Goal: Task Accomplishment & Management: Complete application form

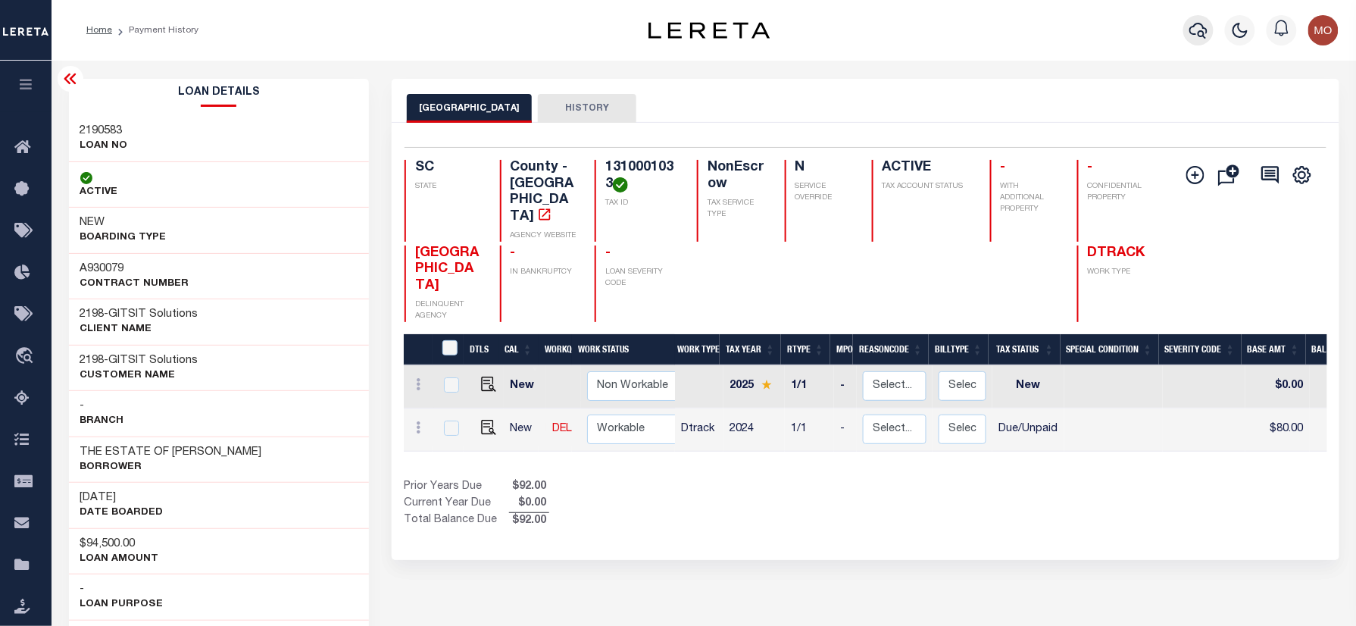
click at [1194, 29] on icon "button" at bounding box center [1198, 30] width 18 height 18
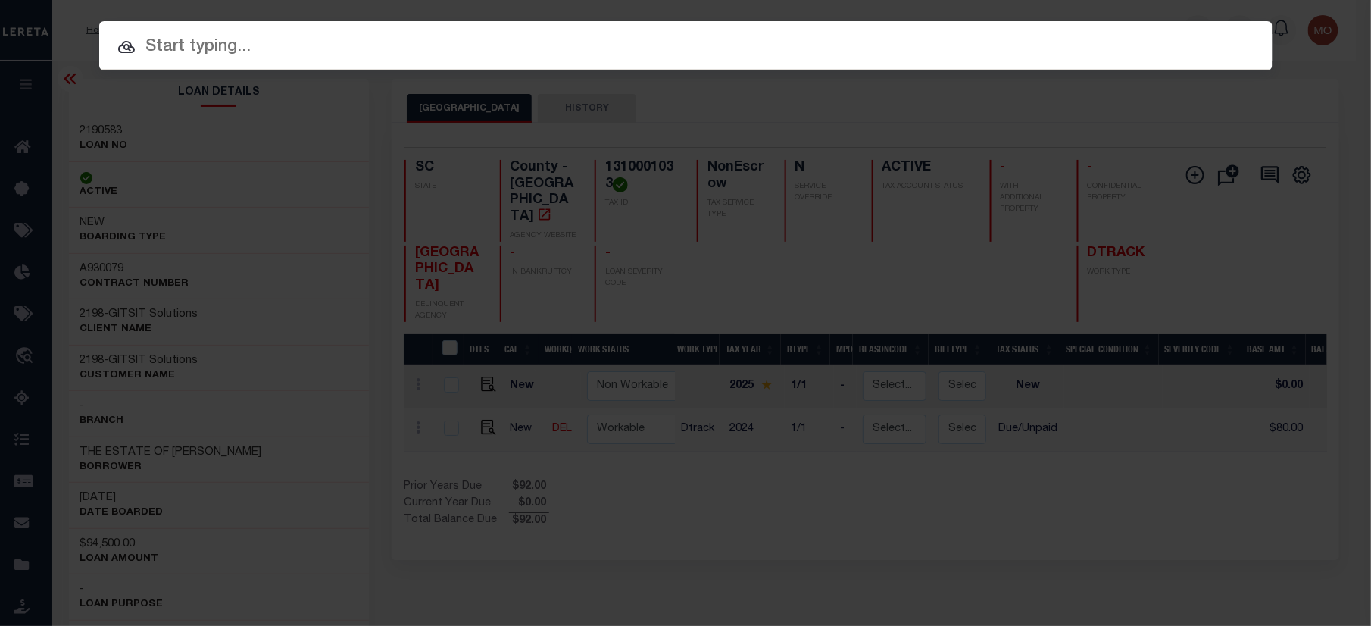
click at [395, 50] on input "text" at bounding box center [685, 47] width 1173 height 27
paste input "400087112"
type input "400087112"
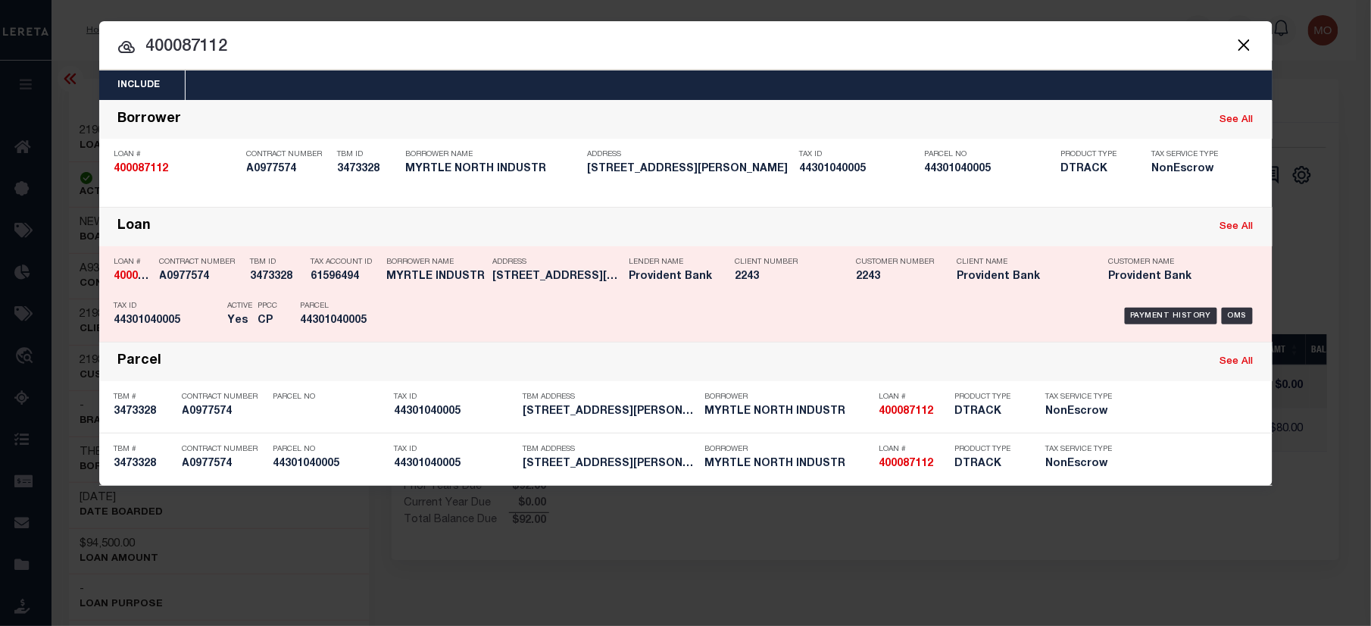
click at [289, 286] on div "TBM ID 3473328" at bounding box center [277, 272] width 53 height 44
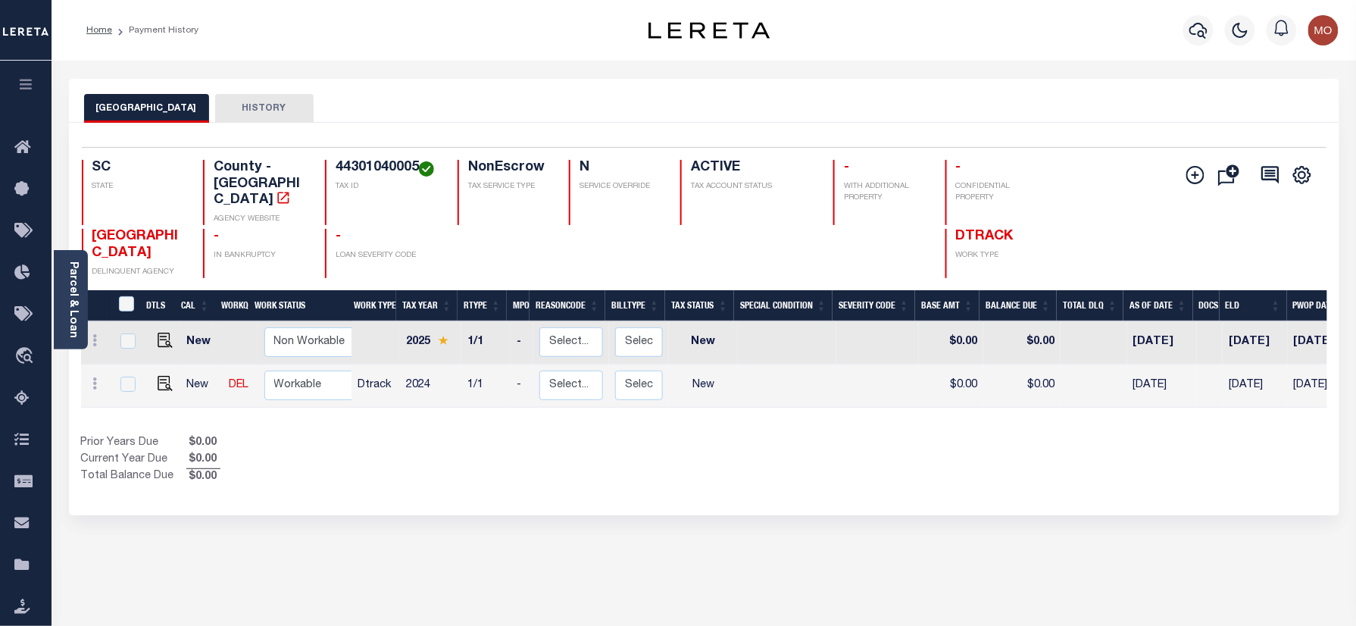
click at [368, 161] on h4 "44301040005" at bounding box center [388, 168] width 104 height 17
copy h4 "44301040005"
click at [161, 376] on img "" at bounding box center [165, 383] width 15 height 15
checkbox input "true"
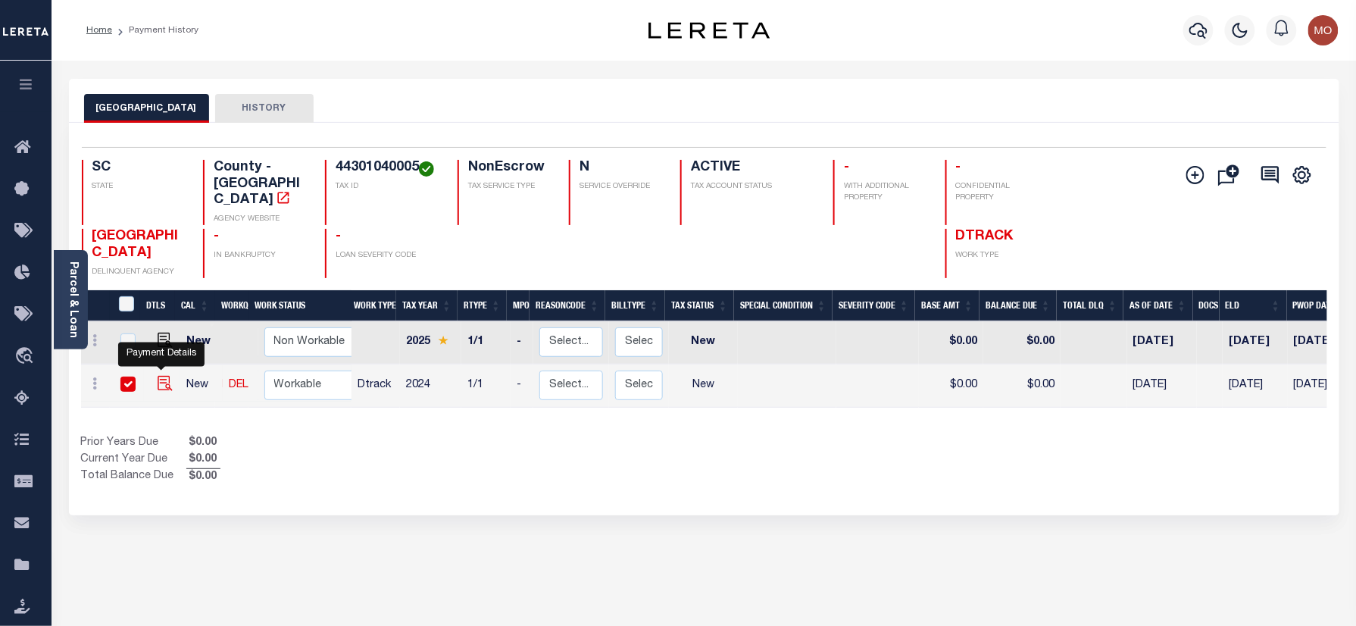
checkbox input "true"
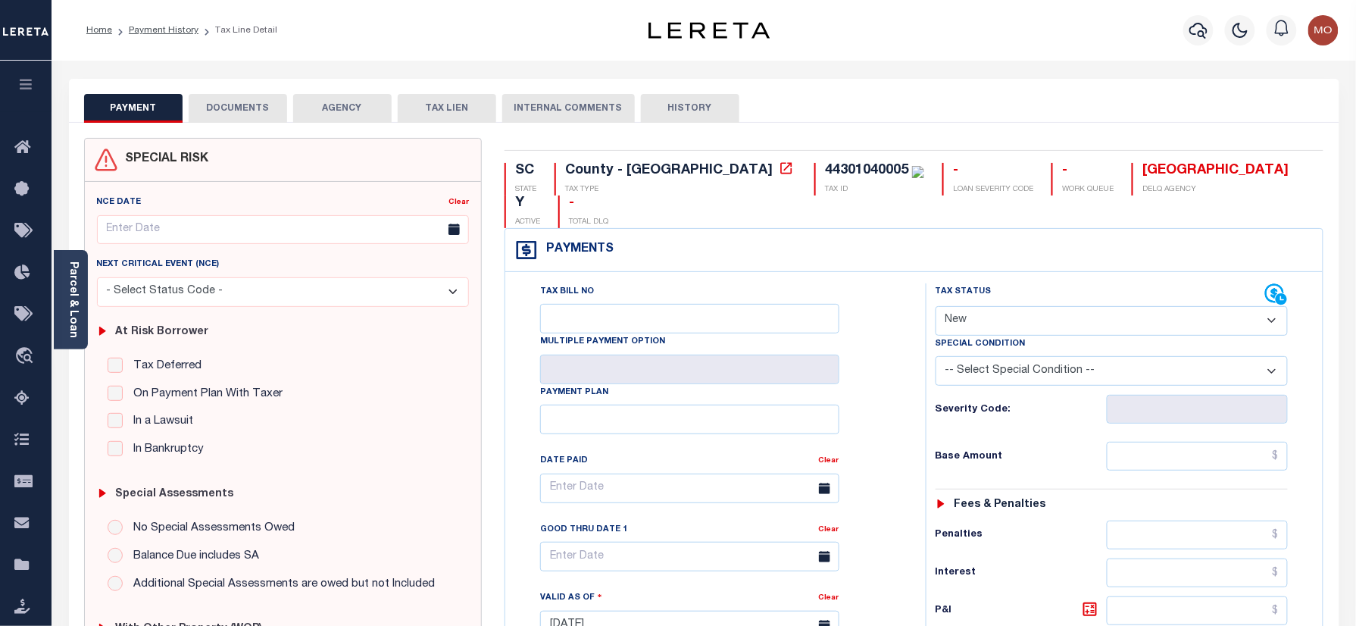
click at [732, 161] on div "SC STATE County - SC TAX TYPE 44301040005 TAX ID - LOAN SEVERITY CODE - WORK QU…" at bounding box center [913, 624] width 841 height 973
copy div "44301040005"
click at [983, 306] on select "- Select Status Code - Open Due/Unpaid Paid Incomplete No Tax Due Internal Refu…" at bounding box center [1111, 321] width 353 height 30
select select "PYD"
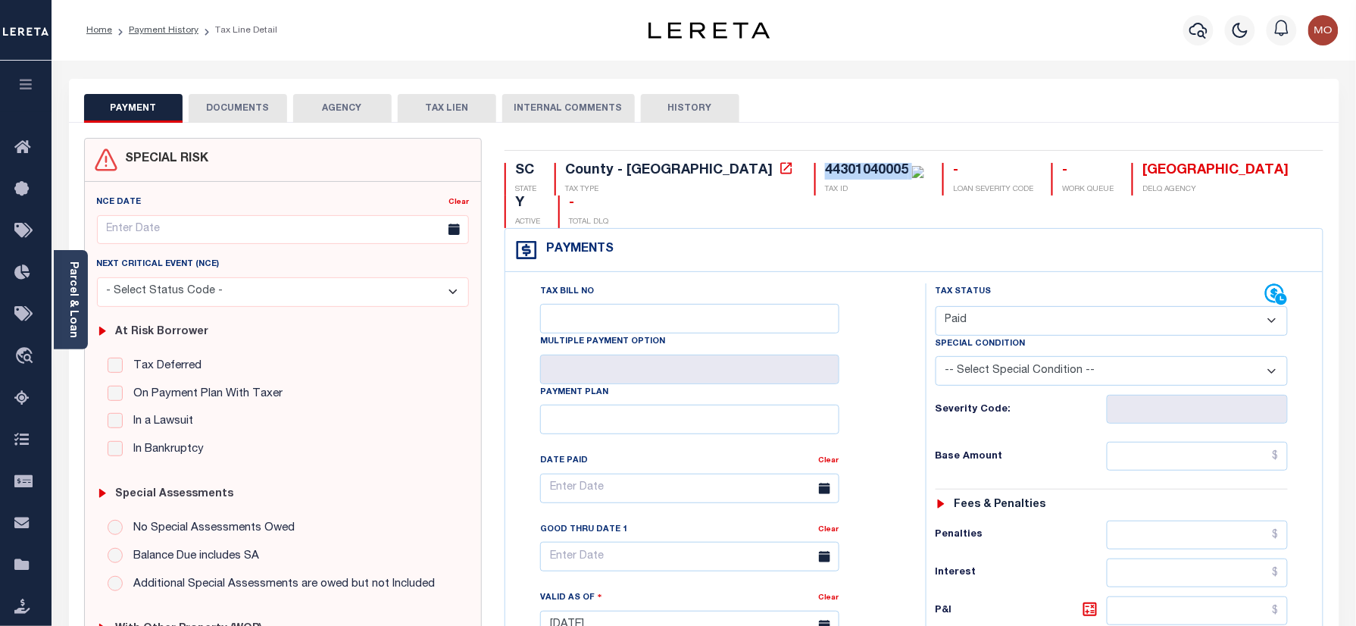
click at [935, 306] on select "- Select Status Code - Open Due/Unpaid Paid Incomplete No Tax Due Internal Refu…" at bounding box center [1111, 321] width 353 height 30
type input "09/12/2025"
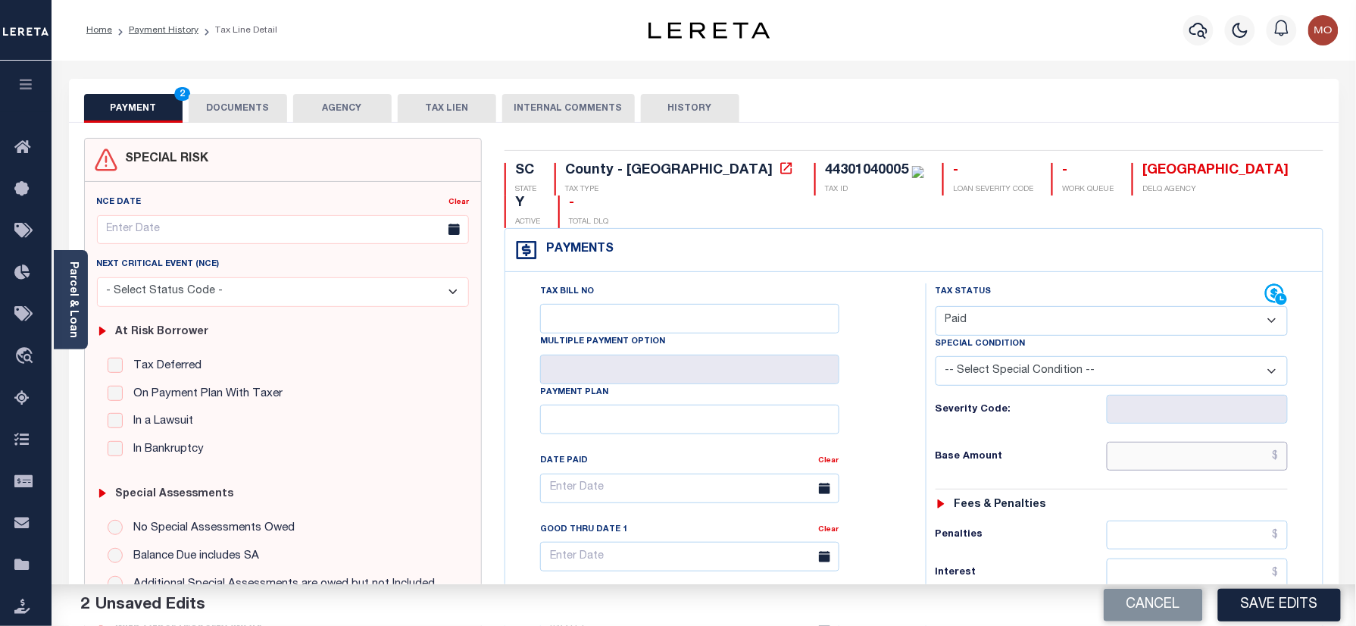
drag, startPoint x: 1152, startPoint y: 435, endPoint x: 1101, endPoint y: 426, distance: 51.6
click at [1152, 442] on input "text" at bounding box center [1198, 456] width 182 height 29
paste input "102,125.15"
type input "$102,125.15"
click at [923, 386] on div "Tax Status Status" at bounding box center [1116, 617] width 405 height 669
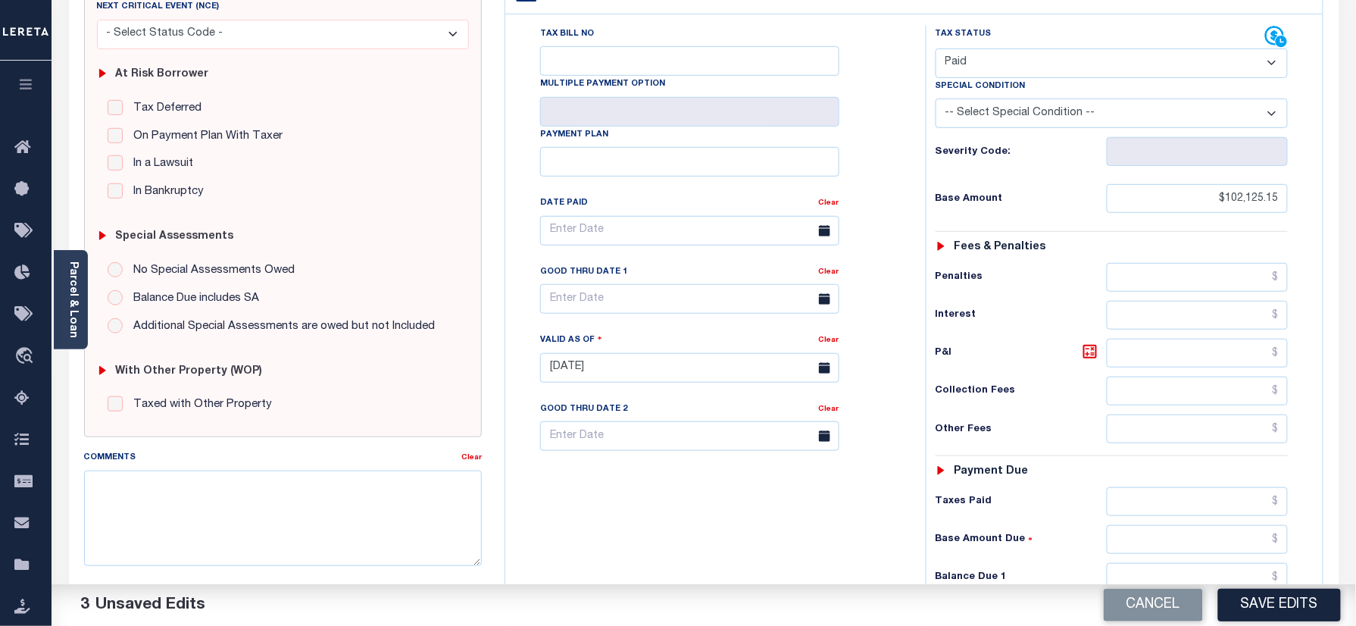
scroll to position [404, 0]
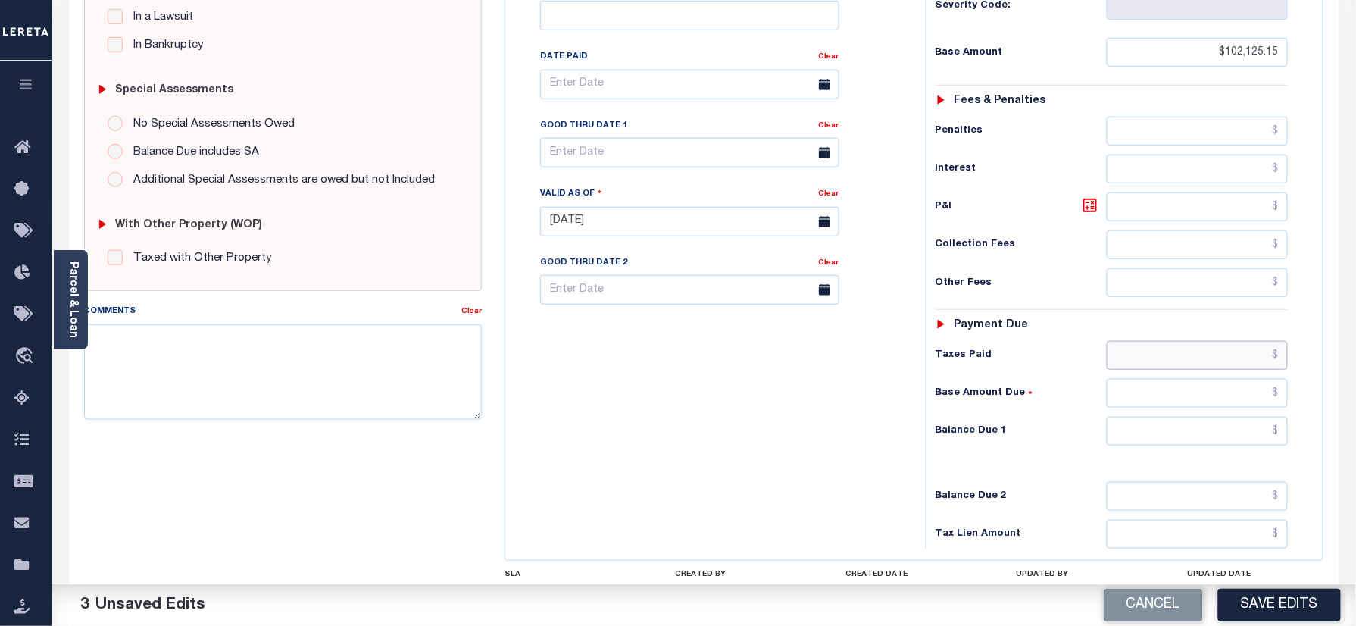
click at [1155, 341] on input "text" at bounding box center [1198, 355] width 182 height 29
paste input "102,125.15"
type input "$102,125.15"
click at [1215, 417] on input "text" at bounding box center [1198, 431] width 182 height 29
type input "$0.00"
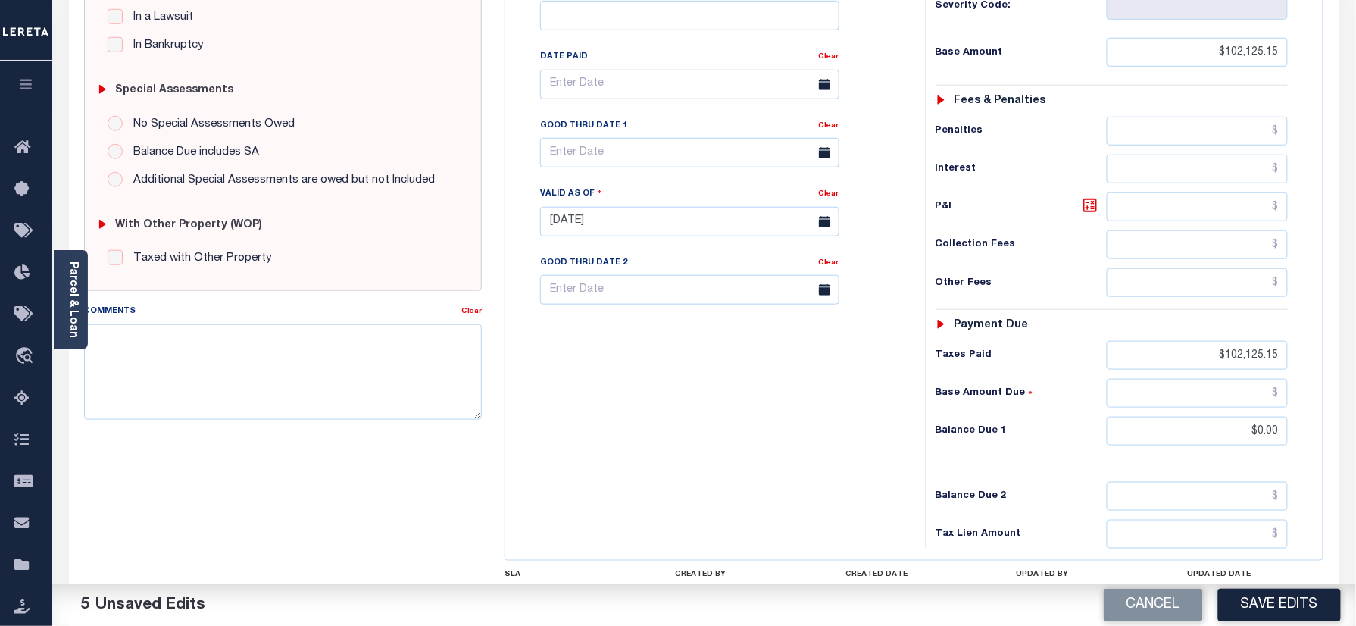
click at [754, 442] on div "Tax Bill No Multiple Payment Option Payment Plan Clear" at bounding box center [711, 214] width 405 height 669
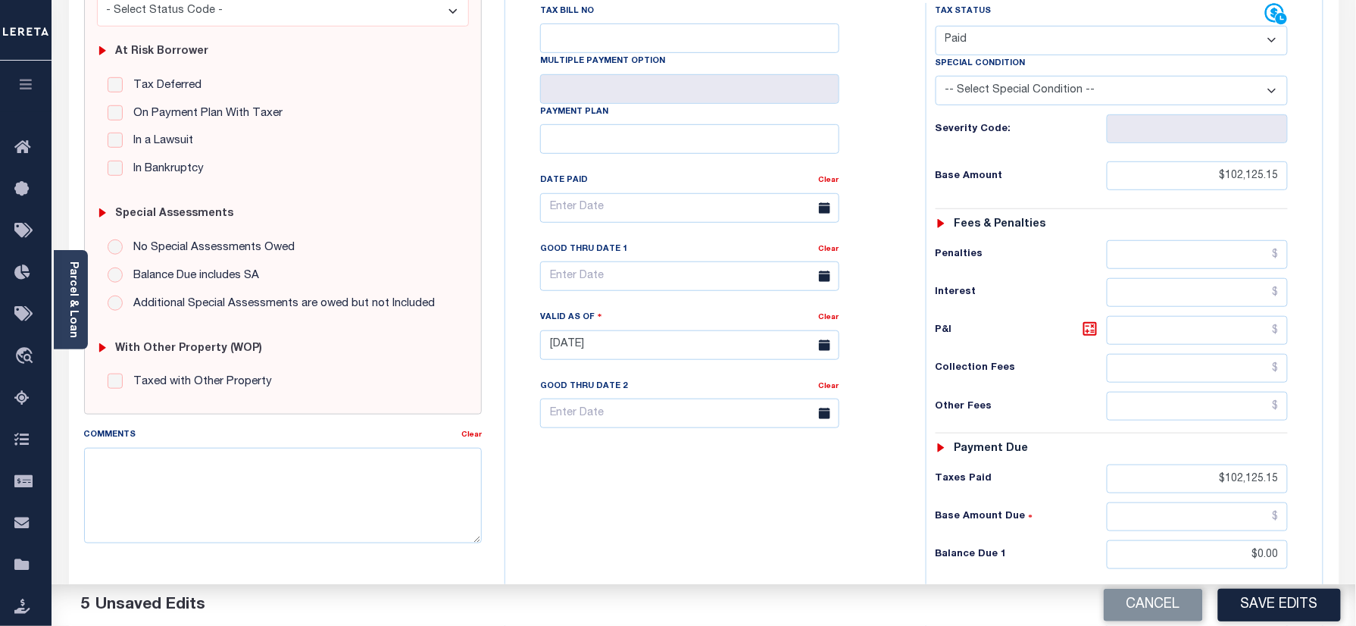
scroll to position [0, 0]
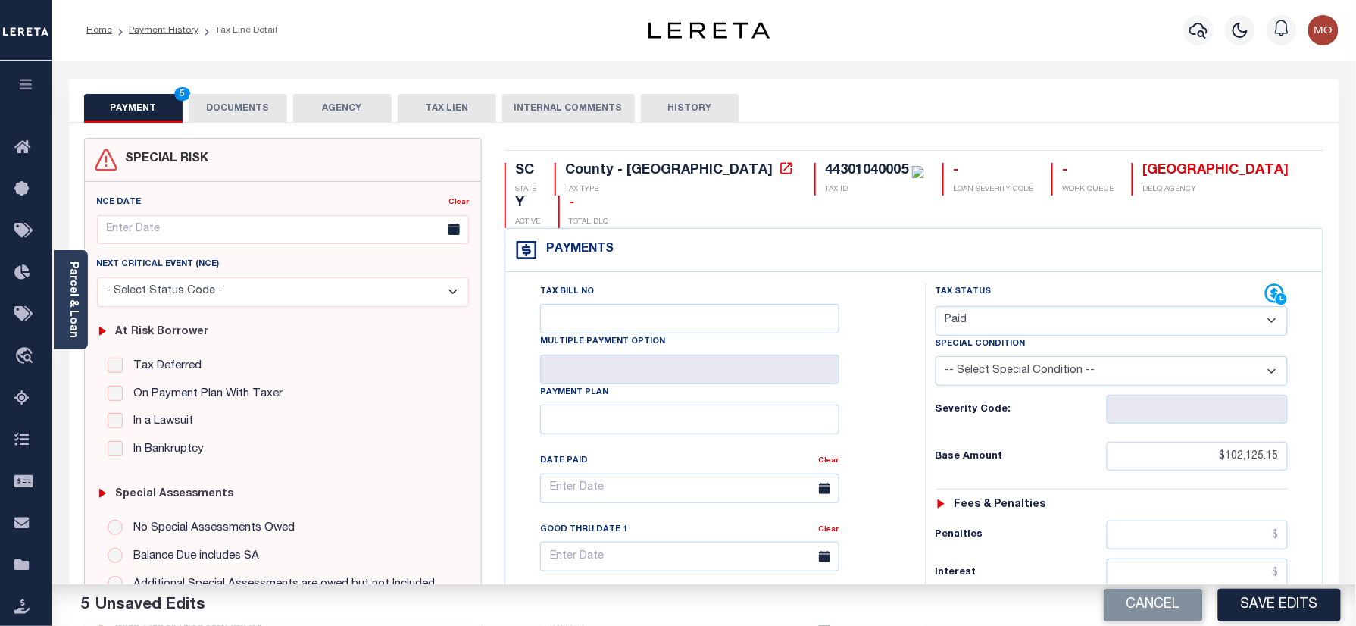
click at [825, 167] on div "44301040005" at bounding box center [866, 171] width 83 height 14
copy div "44301040005"
click at [240, 114] on button "DOCUMENTS" at bounding box center [238, 108] width 98 height 29
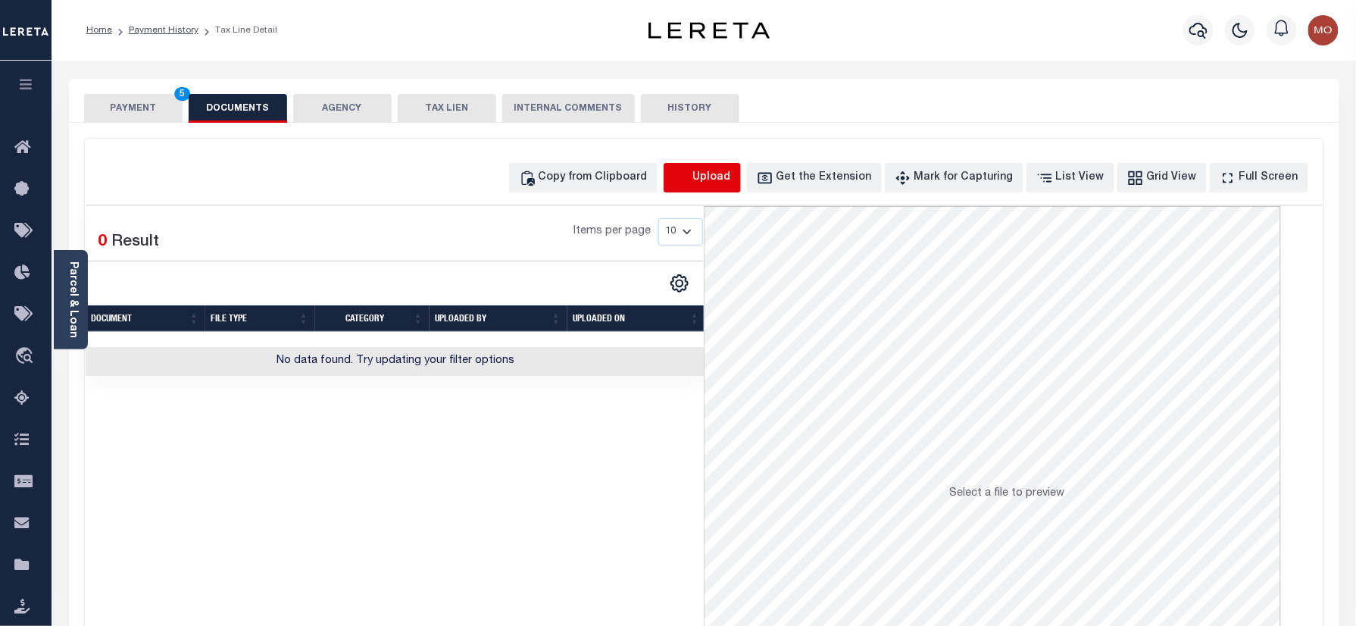
click at [690, 174] on icon "button" at bounding box center [681, 178] width 17 height 17
select select "POP"
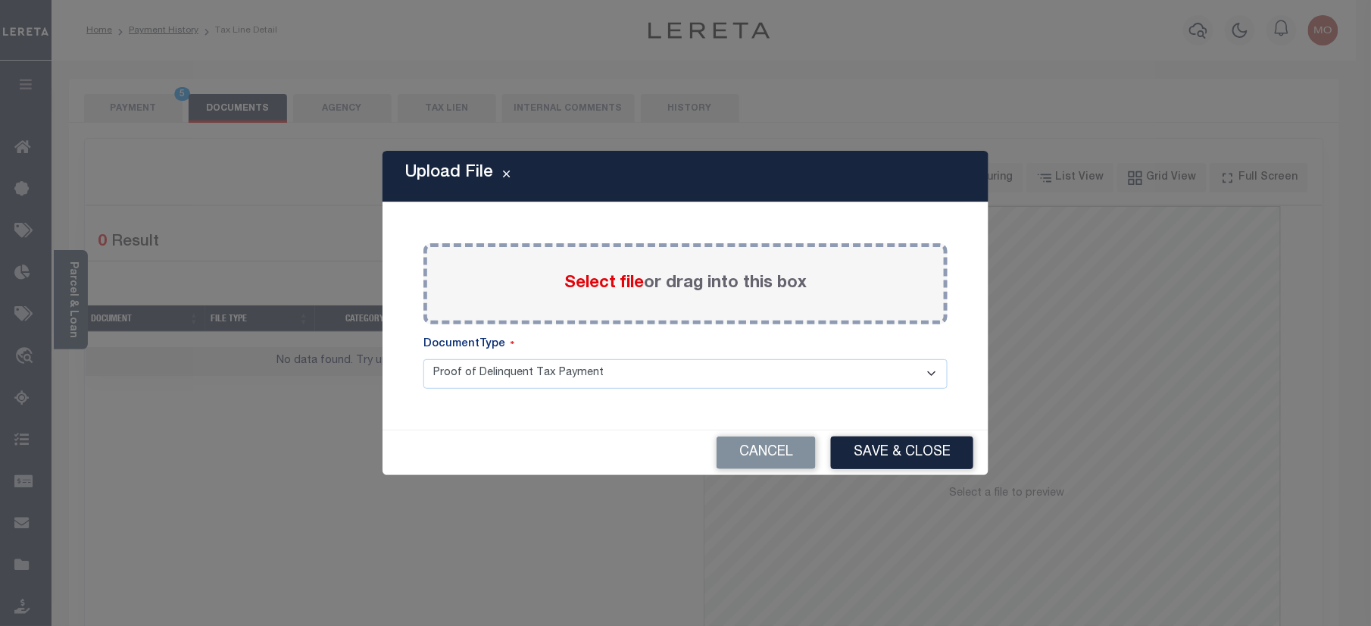
click at [579, 283] on span "Select file" at bounding box center [604, 283] width 80 height 17
click at [0, 0] on input "Select file or drag into this box" at bounding box center [0, 0] width 0 height 0
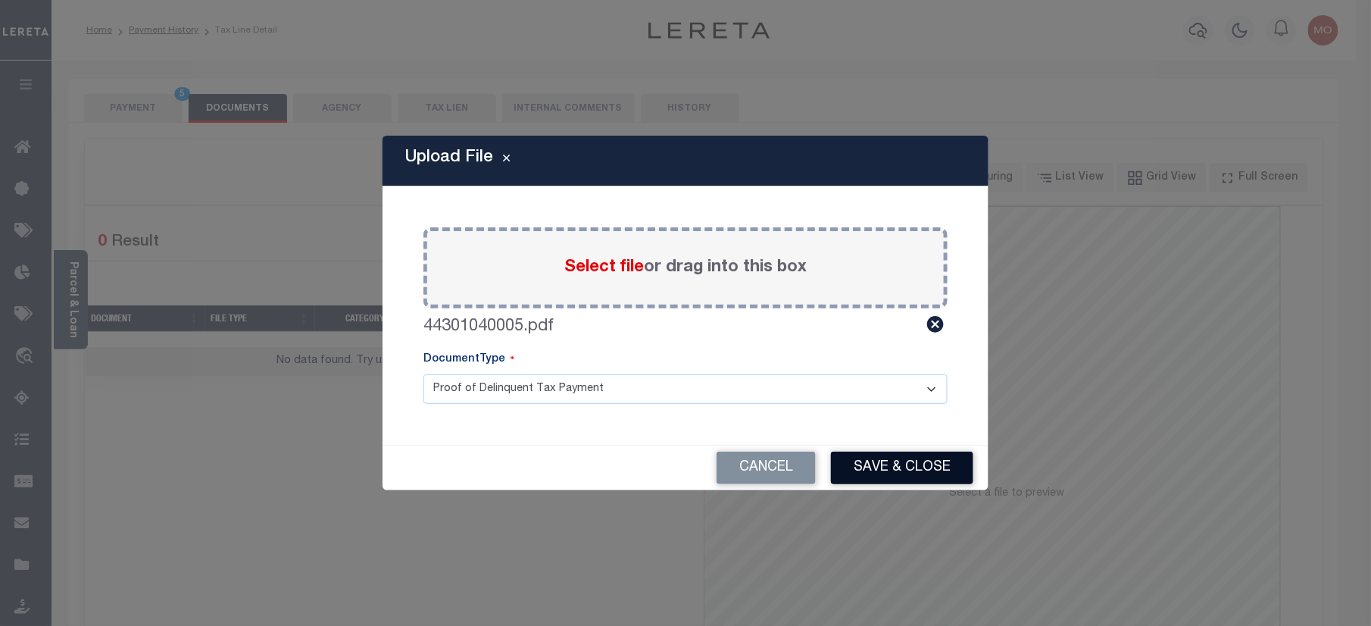
click at [912, 473] on button "Save & Close" at bounding box center [902, 467] width 142 height 33
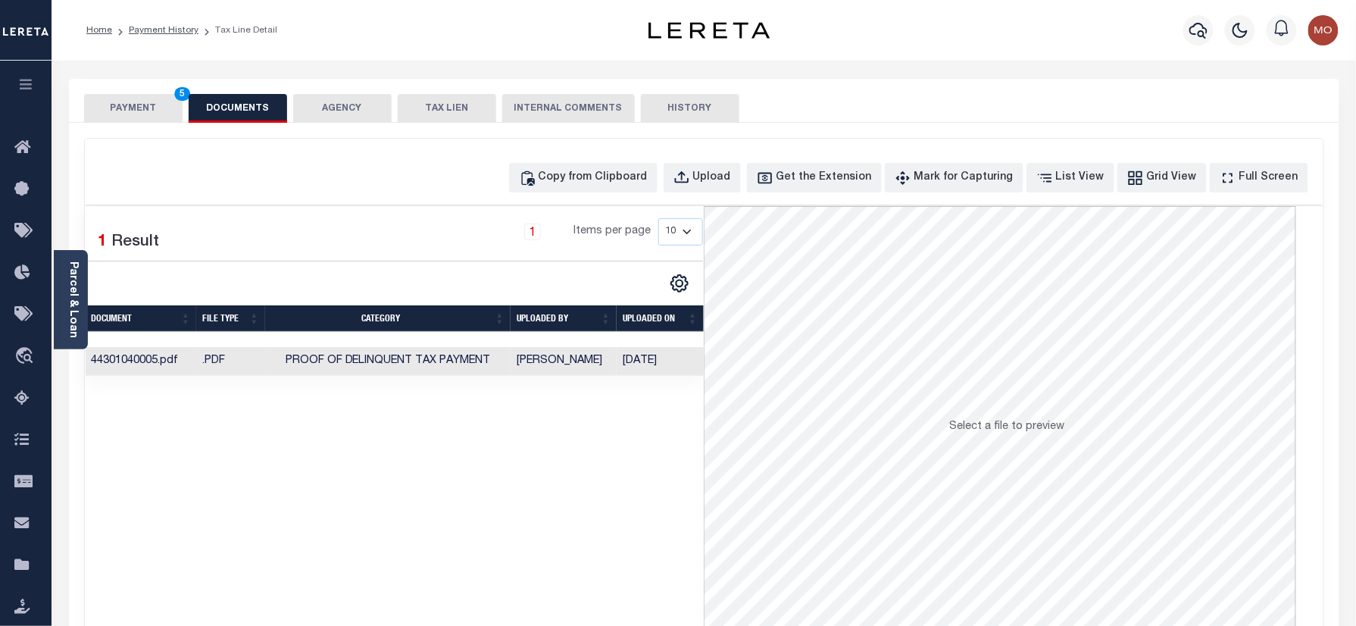
click at [170, 109] on button "PAYMENT 5" at bounding box center [133, 108] width 98 height 29
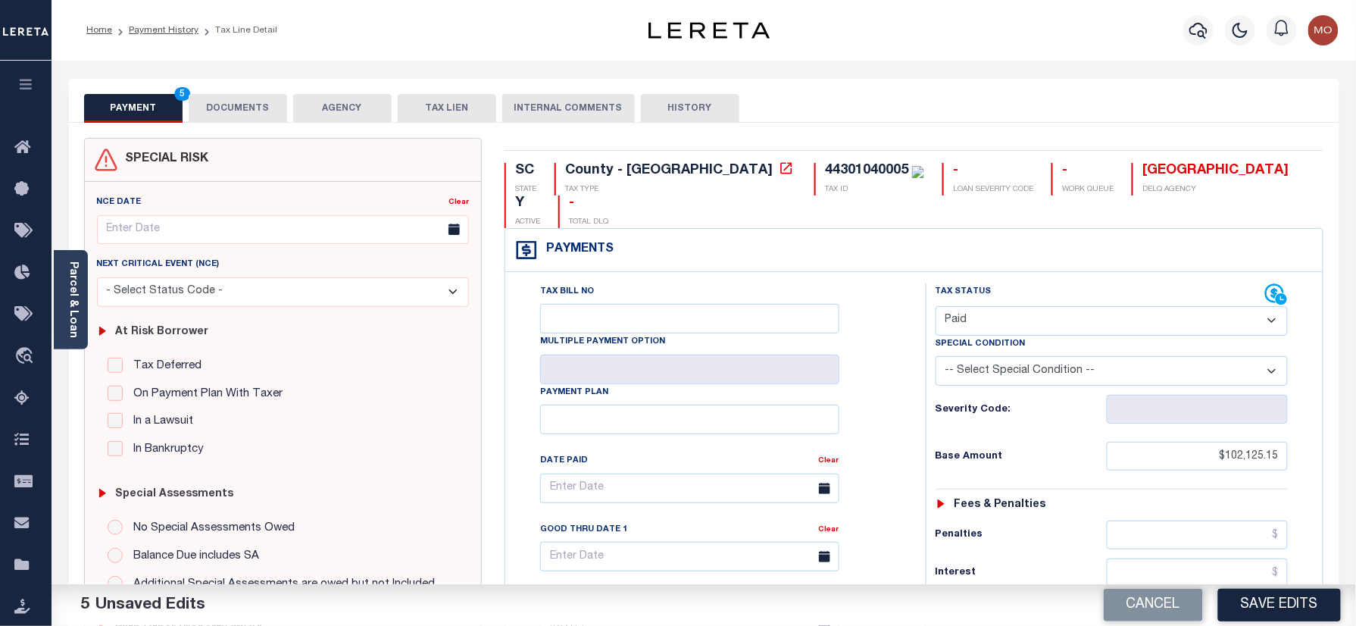
scroll to position [404, 0]
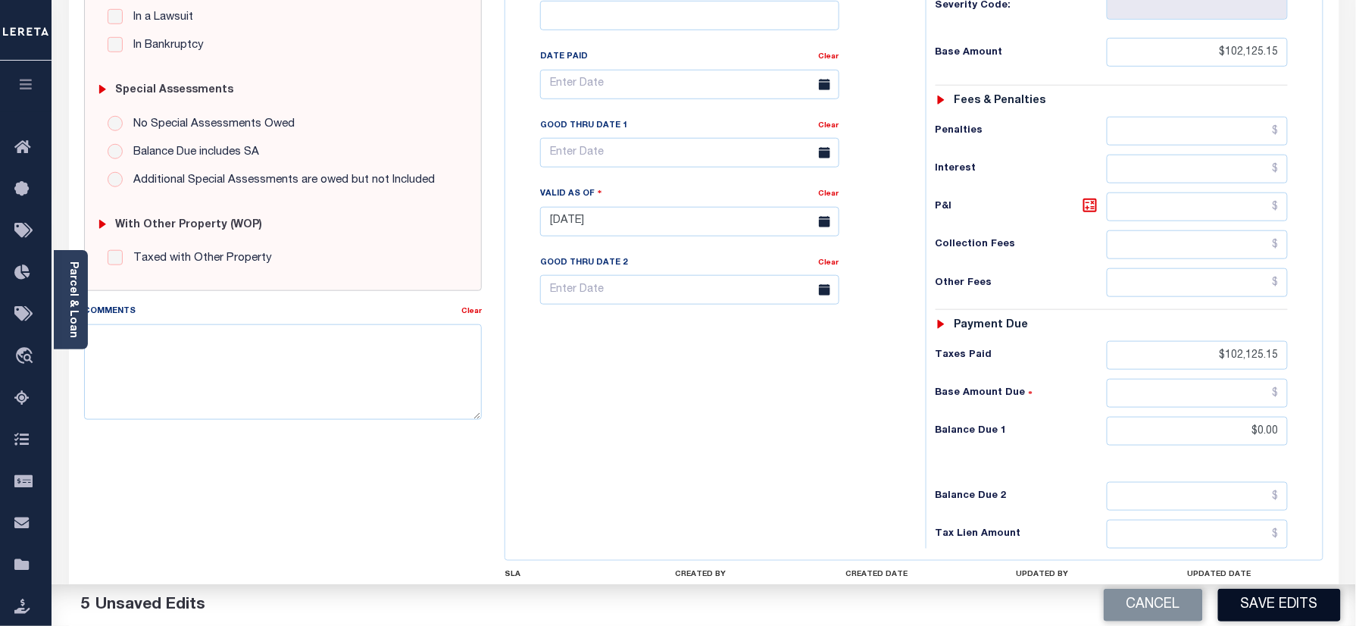
click at [1275, 607] on button "Save Edits" at bounding box center [1279, 605] width 123 height 33
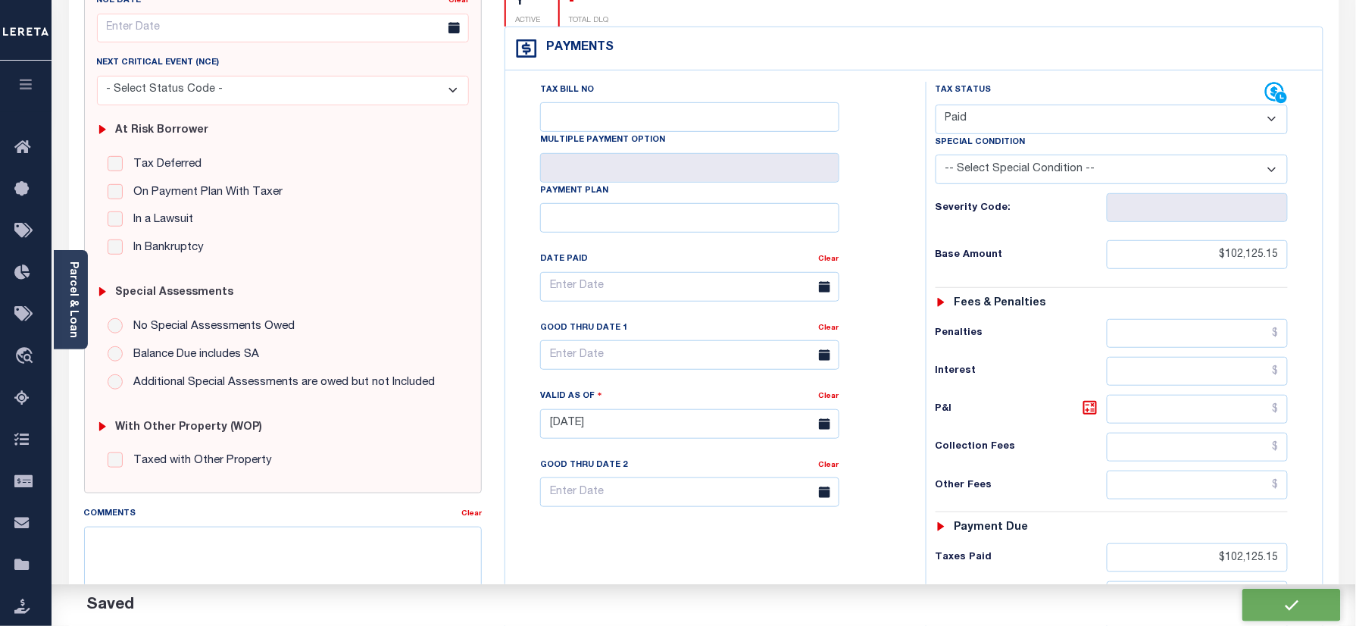
checkbox input "false"
type input "$102,125.15"
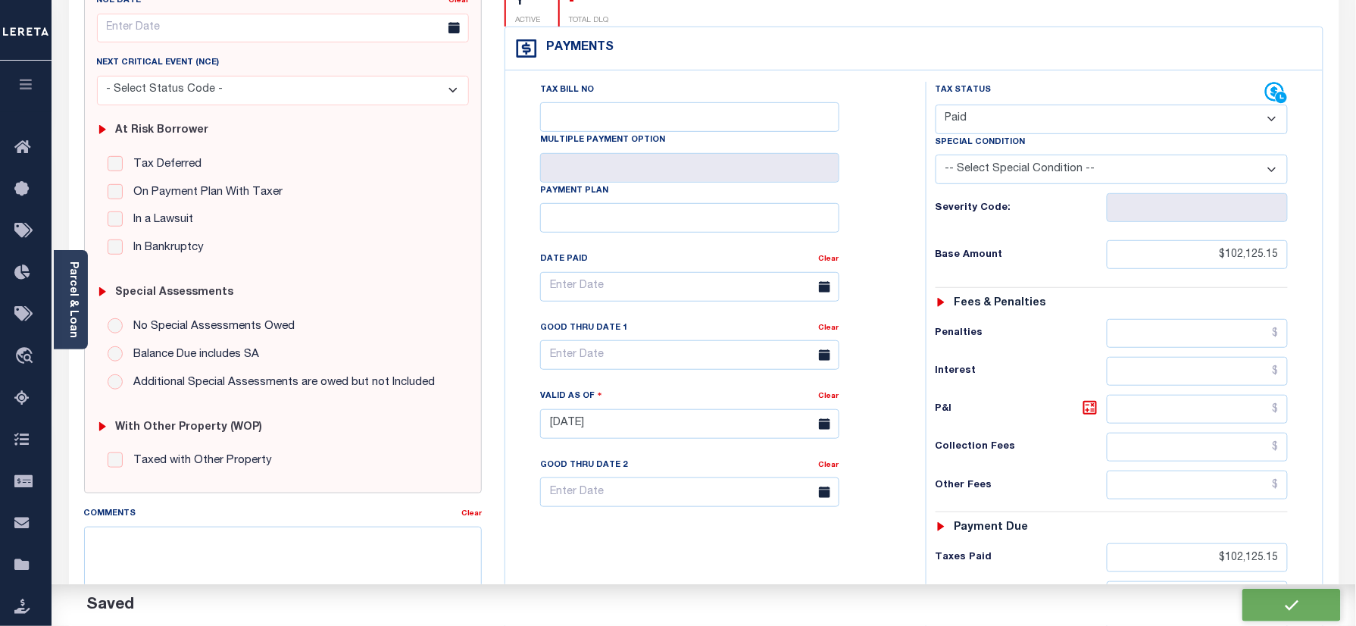
type input "$102,125.15"
type input "$0"
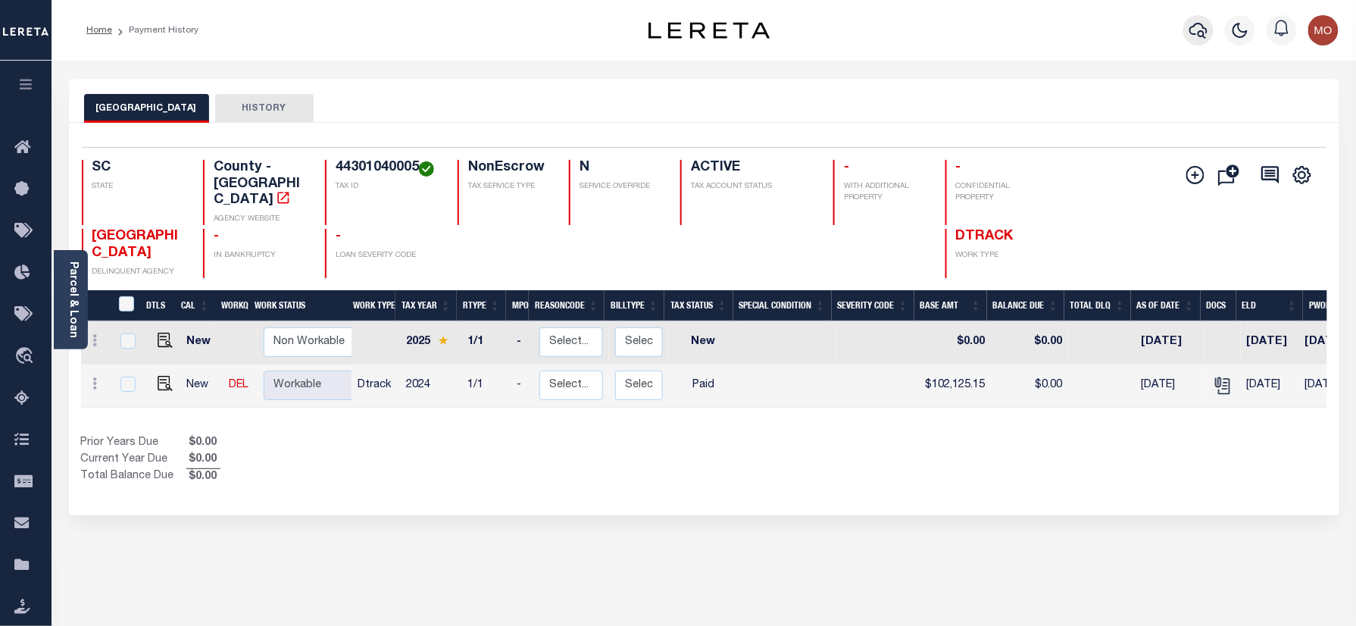
click at [1198, 25] on icon "button" at bounding box center [1198, 30] width 18 height 18
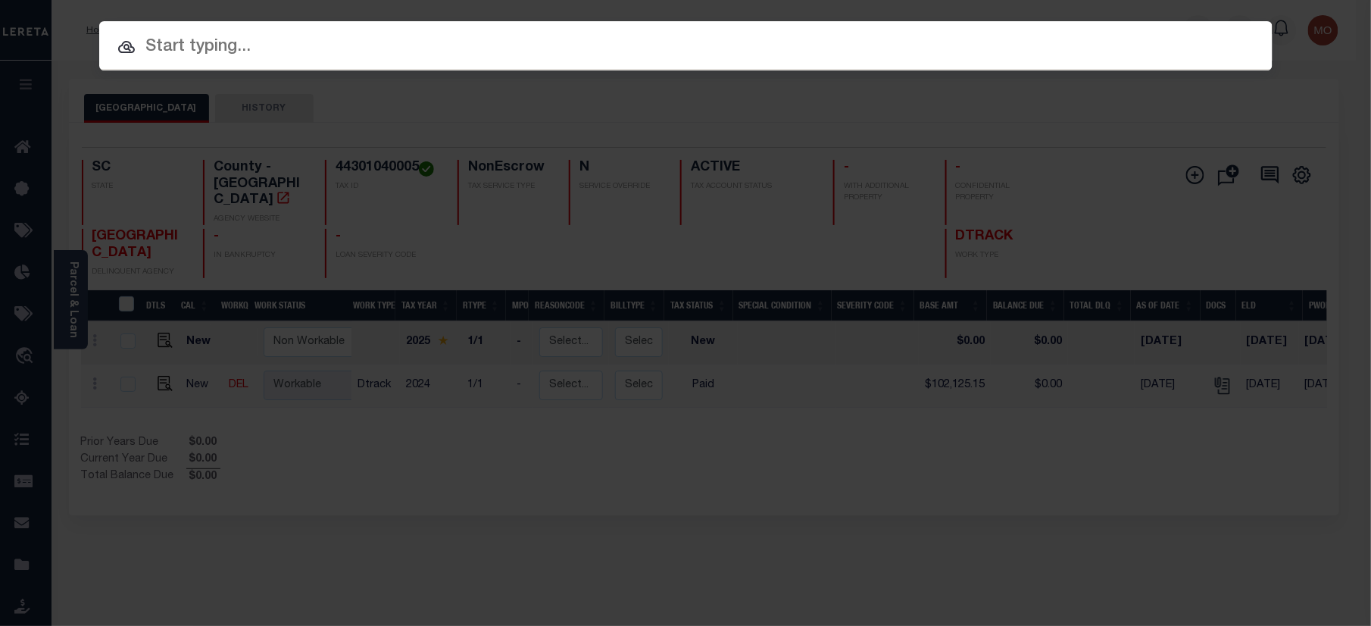
click at [205, 64] on div at bounding box center [685, 45] width 1173 height 48
click at [205, 49] on input "text" at bounding box center [685, 47] width 1173 height 27
paste input "400084448"
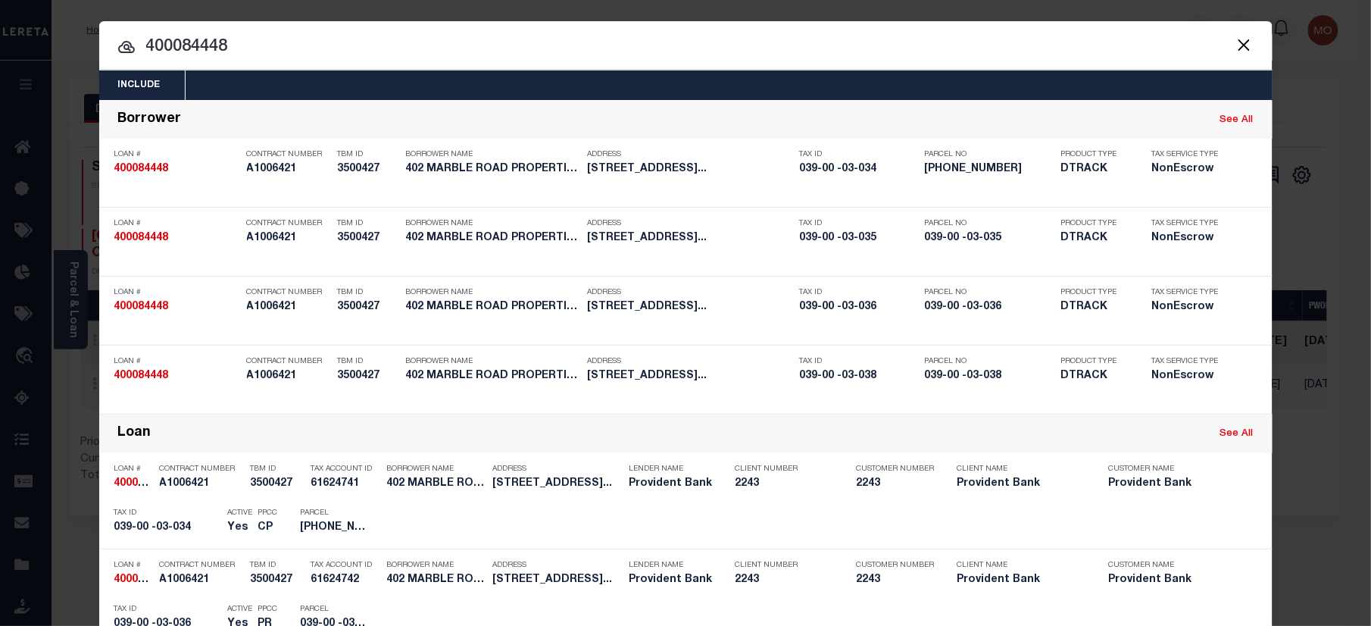
drag, startPoint x: 147, startPoint y: 40, endPoint x: 35, endPoint y: 52, distance: 112.8
click at [35, 52] on div "Include Loans TBM Customers Borrowers Payments (Lender Non-Disb) Payments (Lend…" at bounding box center [685, 313] width 1371 height 626
paste input "2190607"
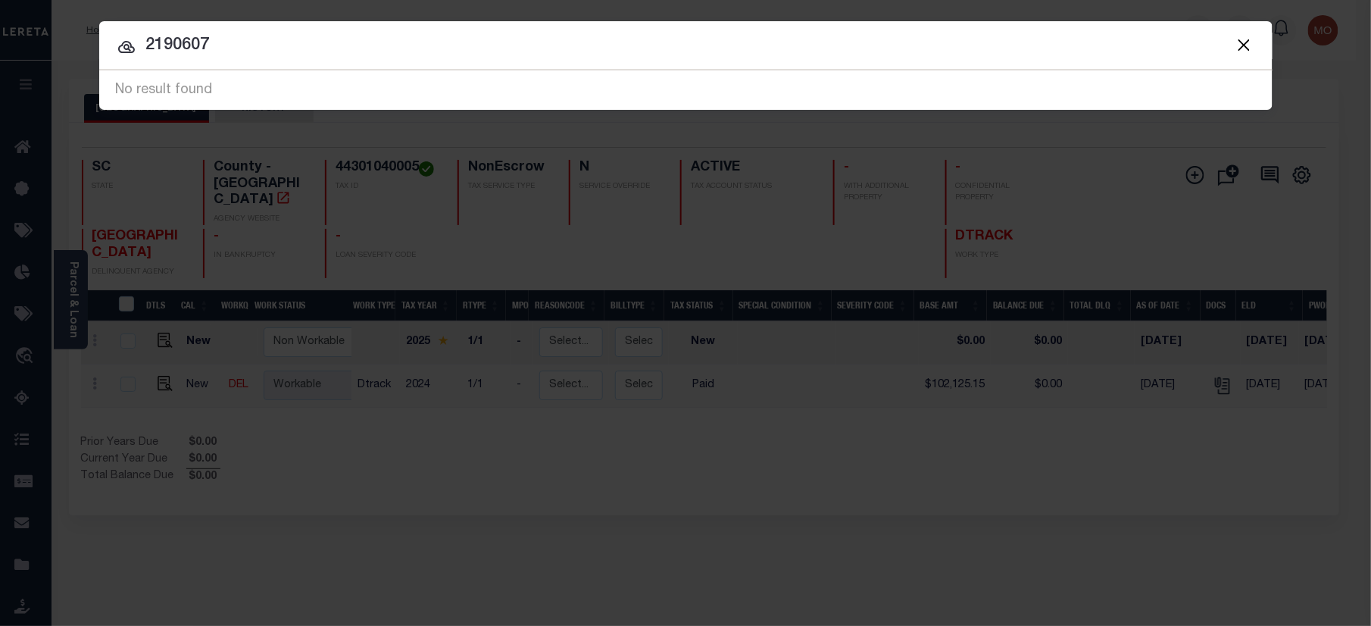
click at [49, 55] on div "Include Loans TBM Customers Borrowers Payments (Lender Non-Disb) Payments (Lend…" at bounding box center [685, 313] width 1371 height 626
paste input "400084448"
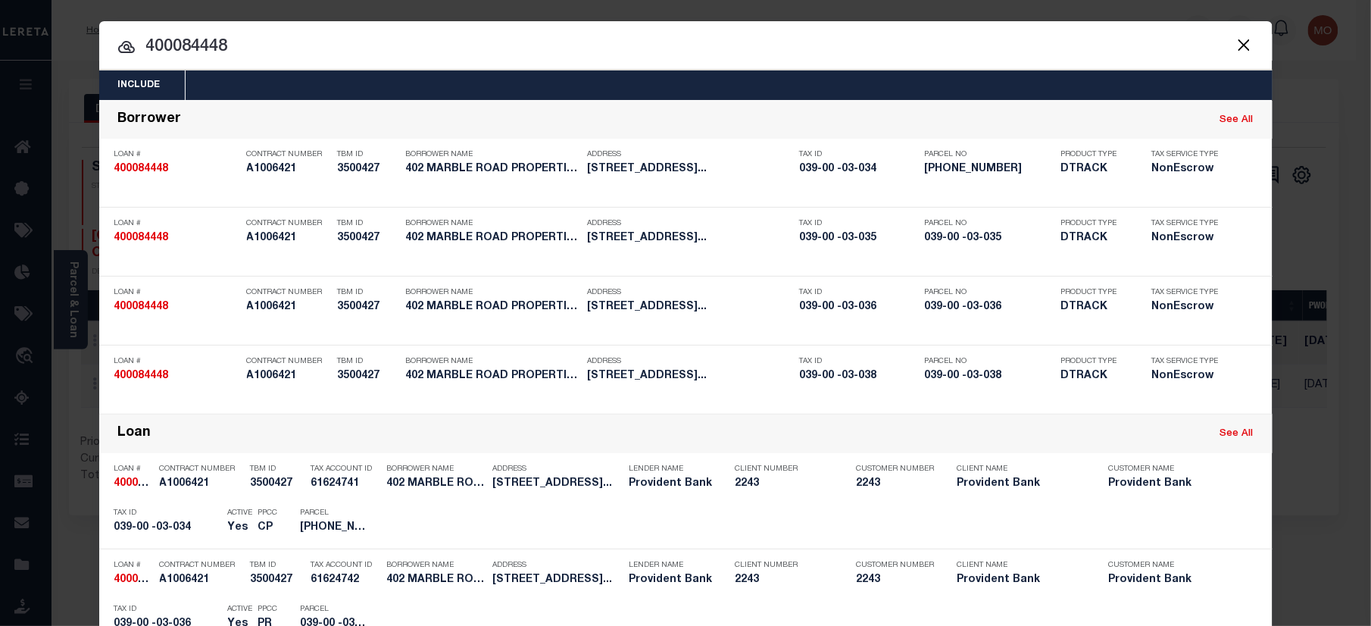
type input "400084448"
click at [240, 53] on input "400084448" at bounding box center [685, 47] width 1173 height 27
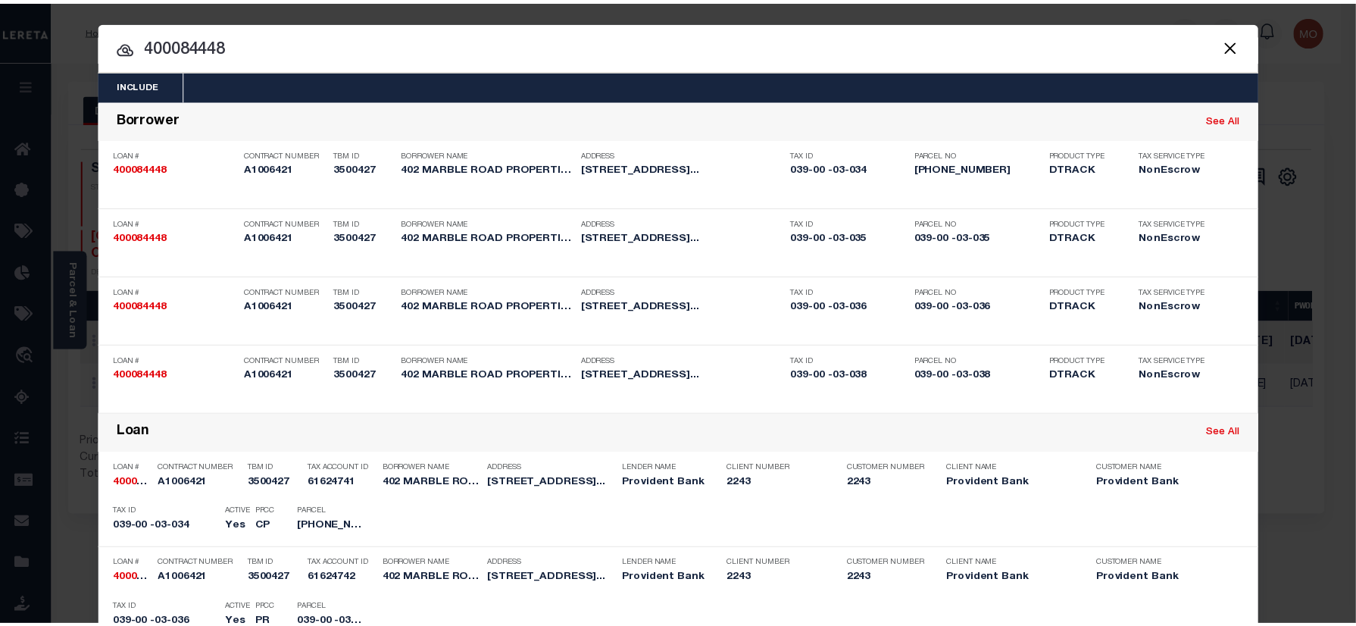
scroll to position [595, 0]
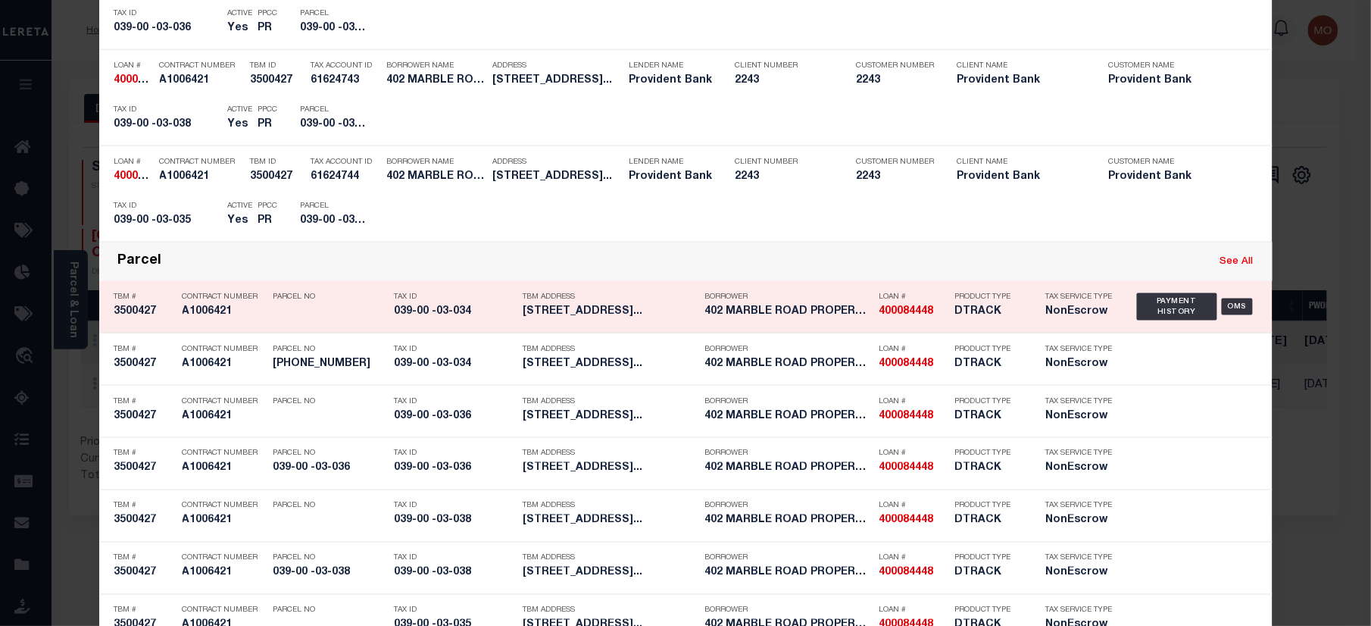
click at [434, 318] on h5 "039-00 -03-034" at bounding box center [455, 311] width 121 height 13
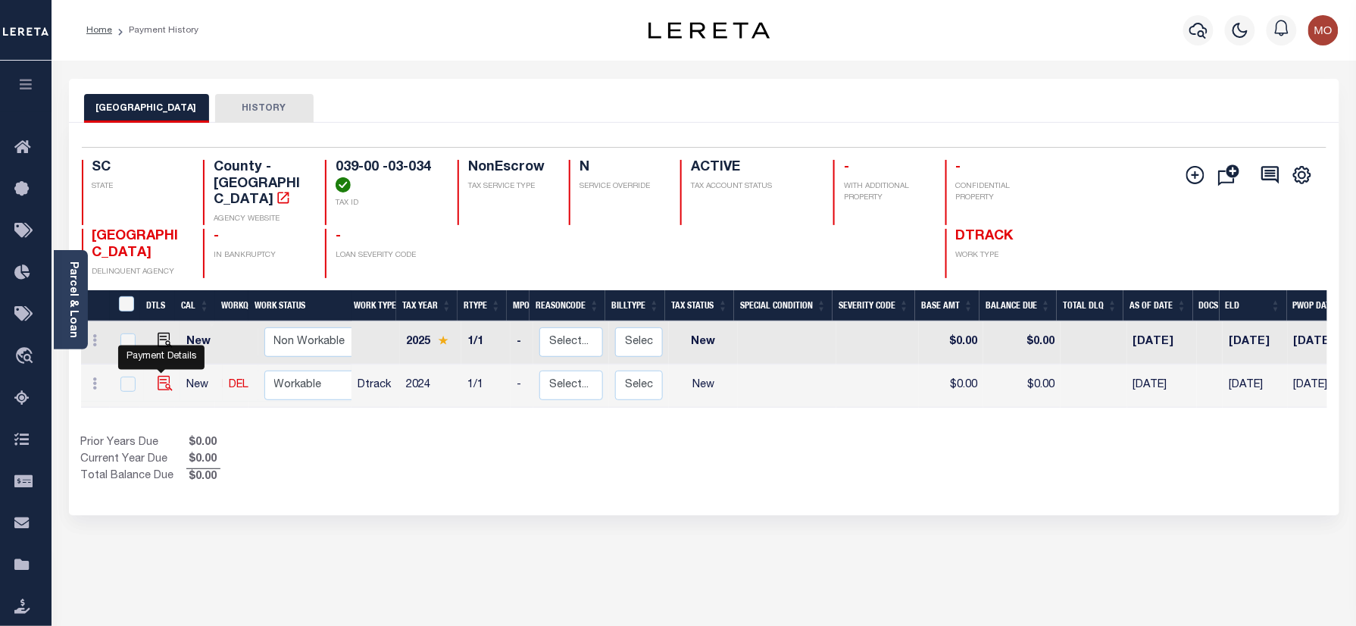
click at [161, 376] on img "" at bounding box center [165, 383] width 15 height 15
checkbox input "true"
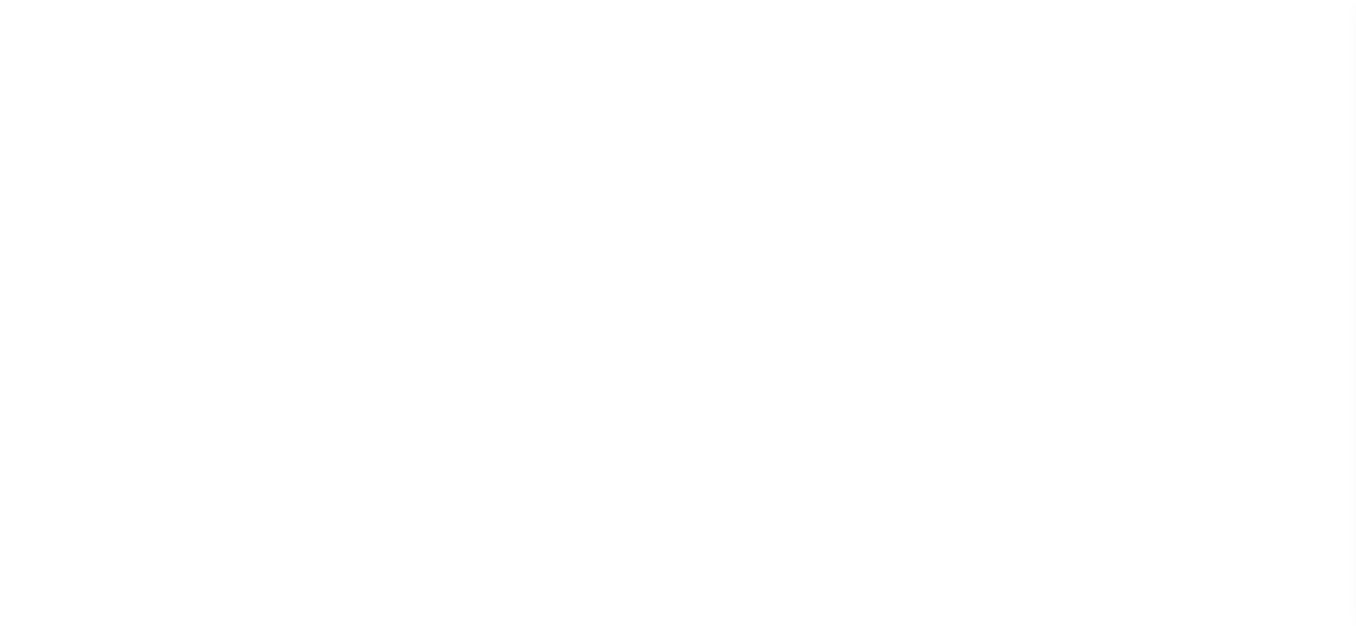
select select "NW2"
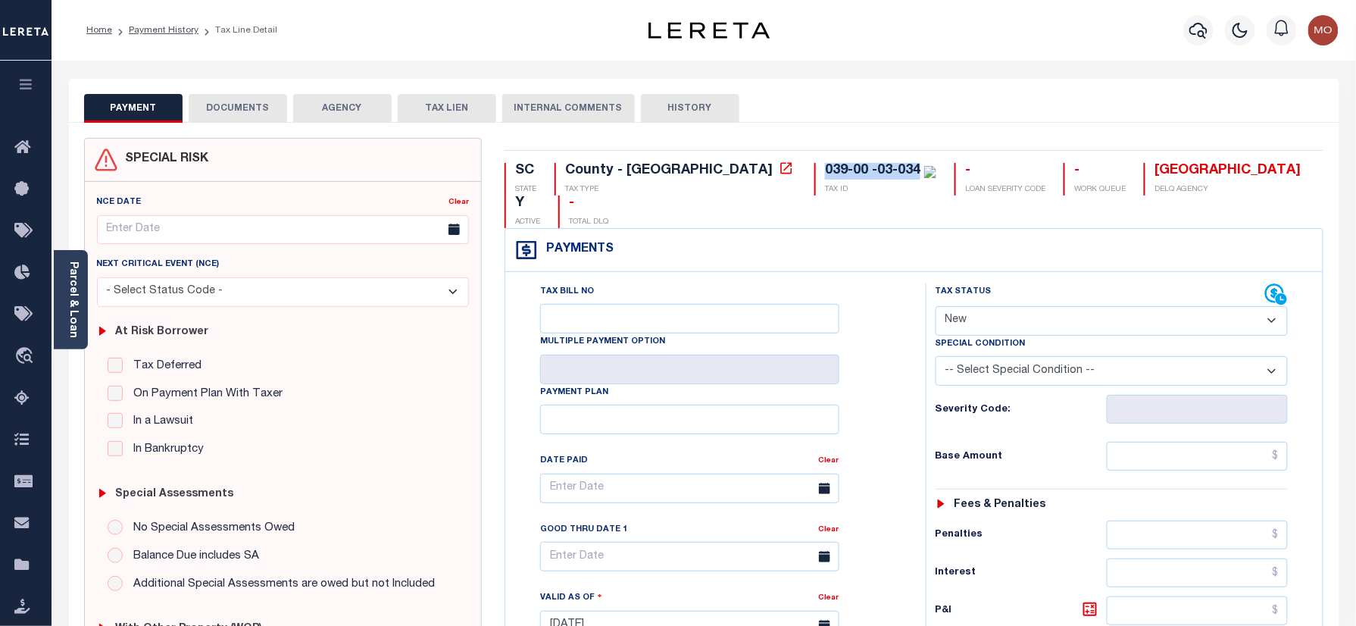
drag, startPoint x: 791, startPoint y: 164, endPoint x: 695, endPoint y: 167, distance: 96.3
click at [825, 167] on div "039-00 -03-034" at bounding box center [880, 171] width 111 height 17
copy div "039-00 -03-034"
click at [1194, 26] on icon "button" at bounding box center [1198, 31] width 18 height 16
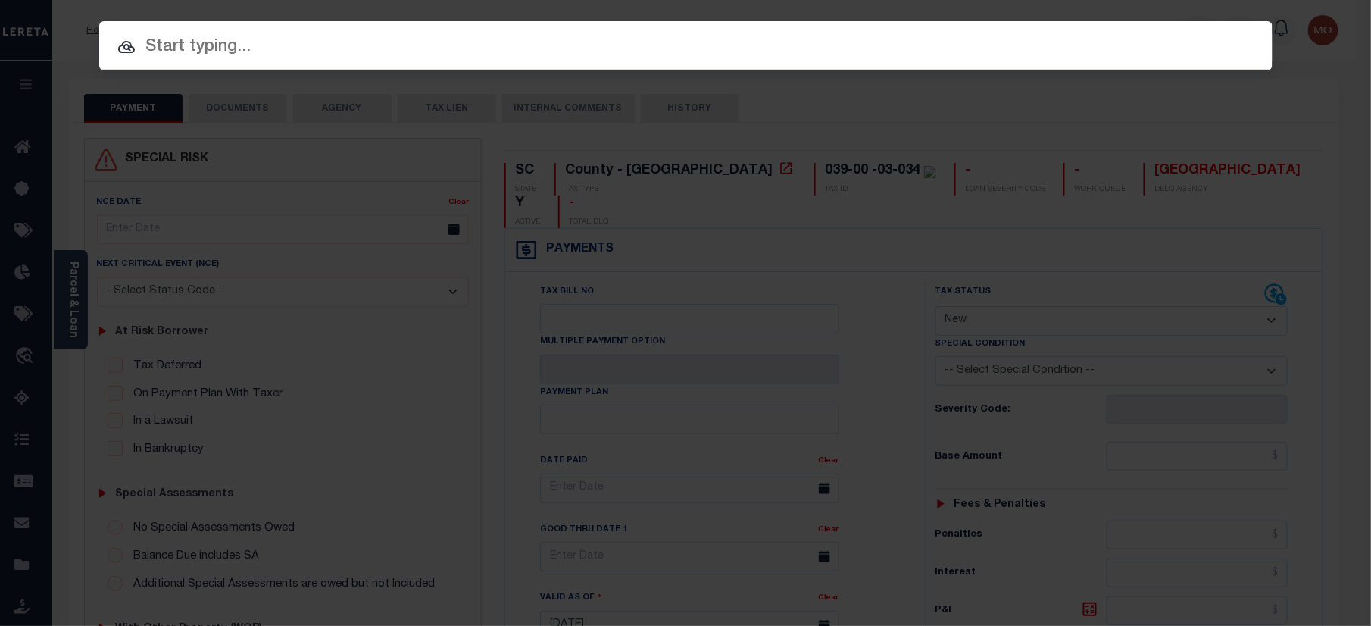
click at [261, 52] on input "text" at bounding box center [685, 47] width 1173 height 27
paste input "2183234"
type input "2183234"
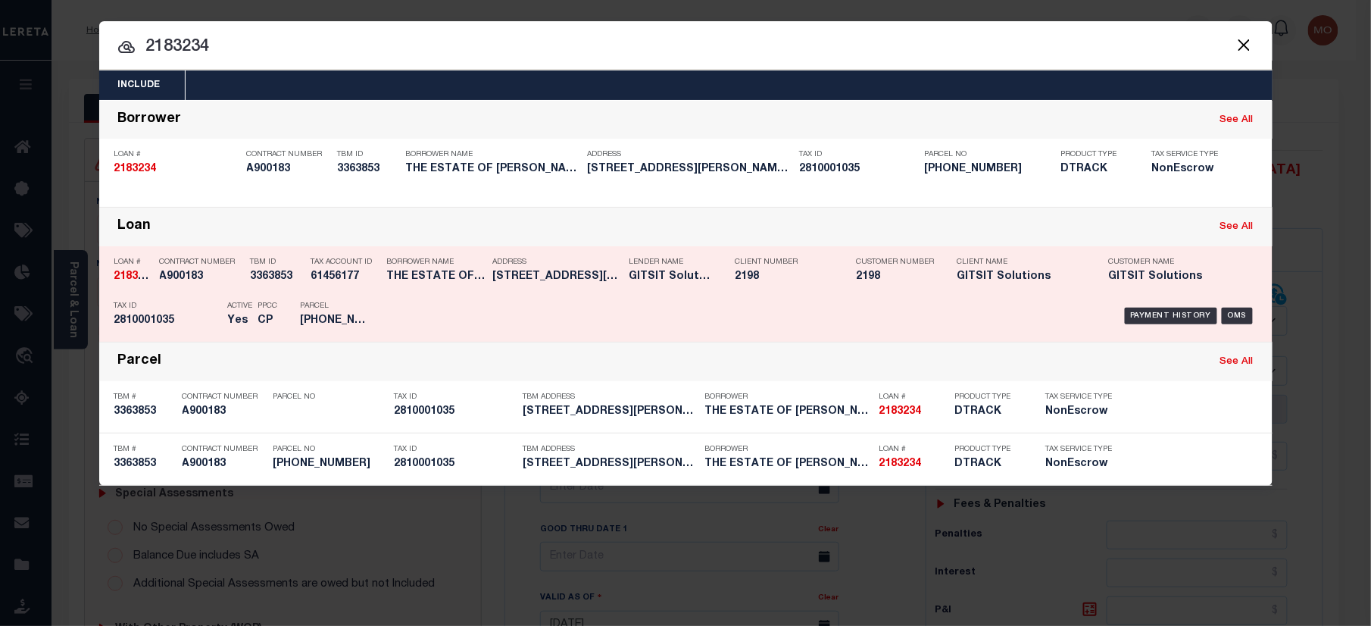
click at [369, 306] on p "Parcel" at bounding box center [335, 305] width 68 height 9
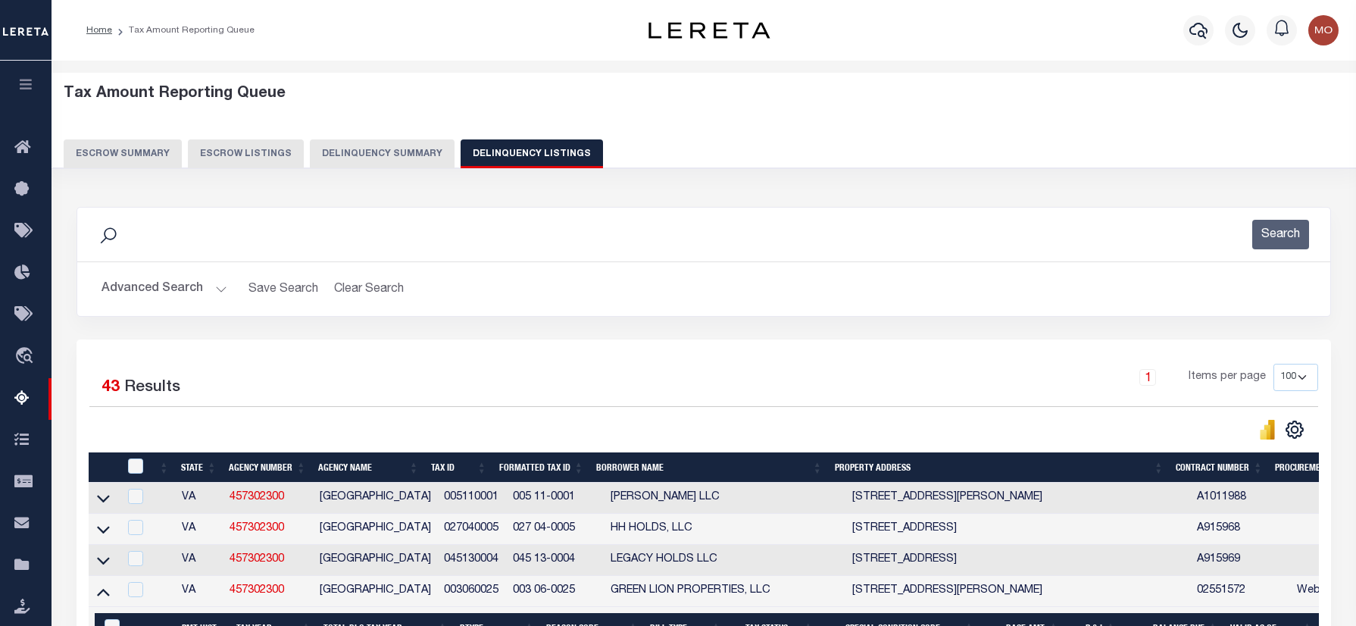
select select "100"
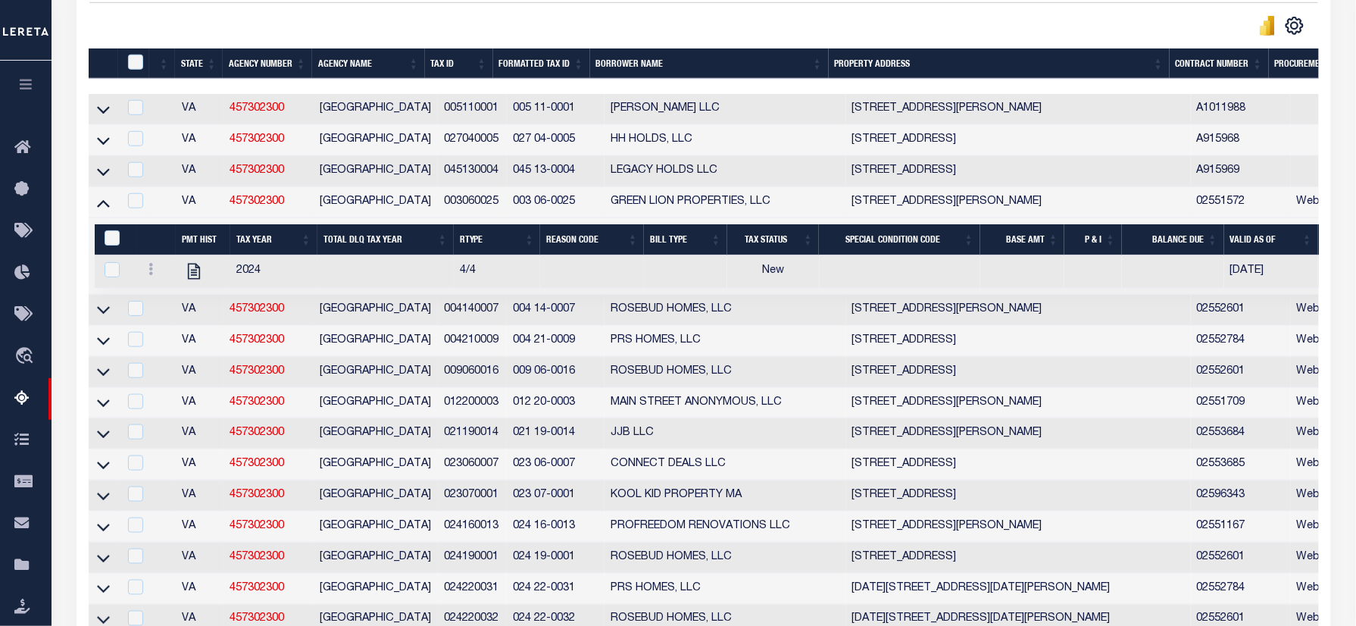
scroll to position [201, 0]
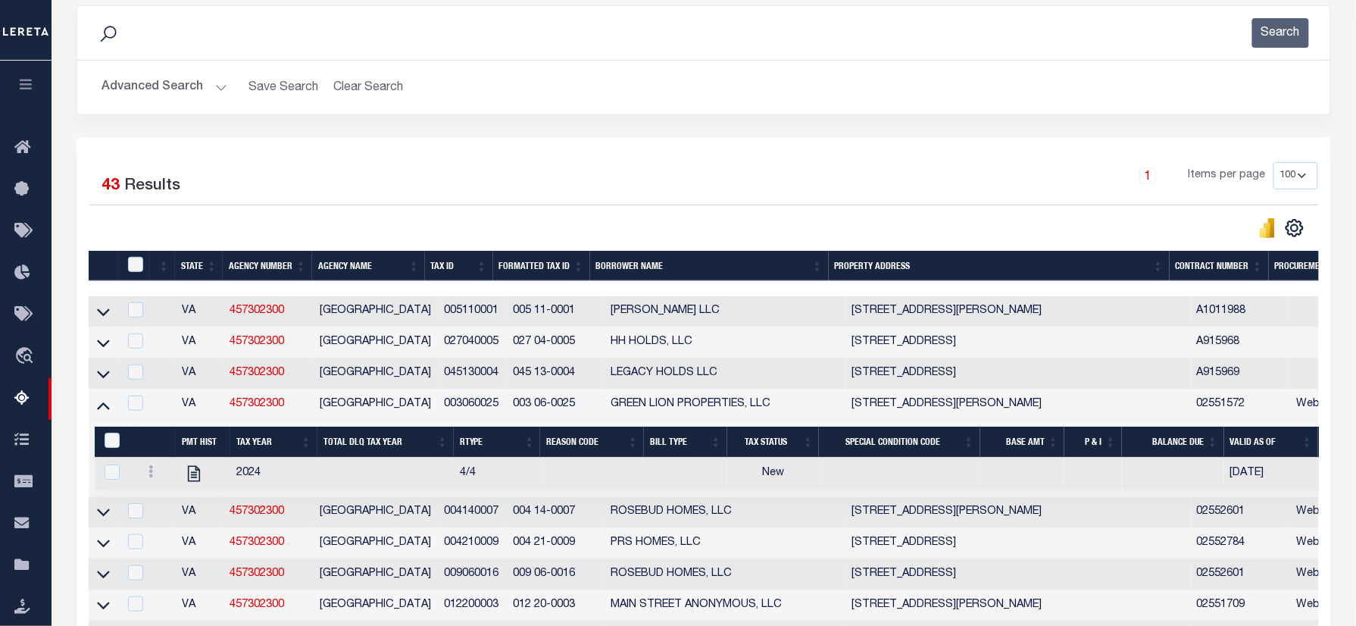
click at [763, 98] on h2 "Advanced Search Save Search Clear Search tblassign_wrapper_dynamictable_____Def…" at bounding box center [703, 88] width 1229 height 30
click at [733, 89] on h2 "Advanced Search Save Search Clear Search tblassign_wrapper_dynamictable_____Def…" at bounding box center [703, 88] width 1229 height 30
click at [770, 94] on h2 "Advanced Search Save Search Clear Search tblassign_wrapper_dynamictable_____Def…" at bounding box center [703, 88] width 1229 height 30
click at [763, 105] on div "Advanced Search Save Search Clear Search tblassign_wrapper_dynamictable_____Def…" at bounding box center [703, 88] width 1253 height 54
click at [854, 183] on div "1 Items per page 10 25 50 100 500" at bounding box center [860, 181] width 916 height 39
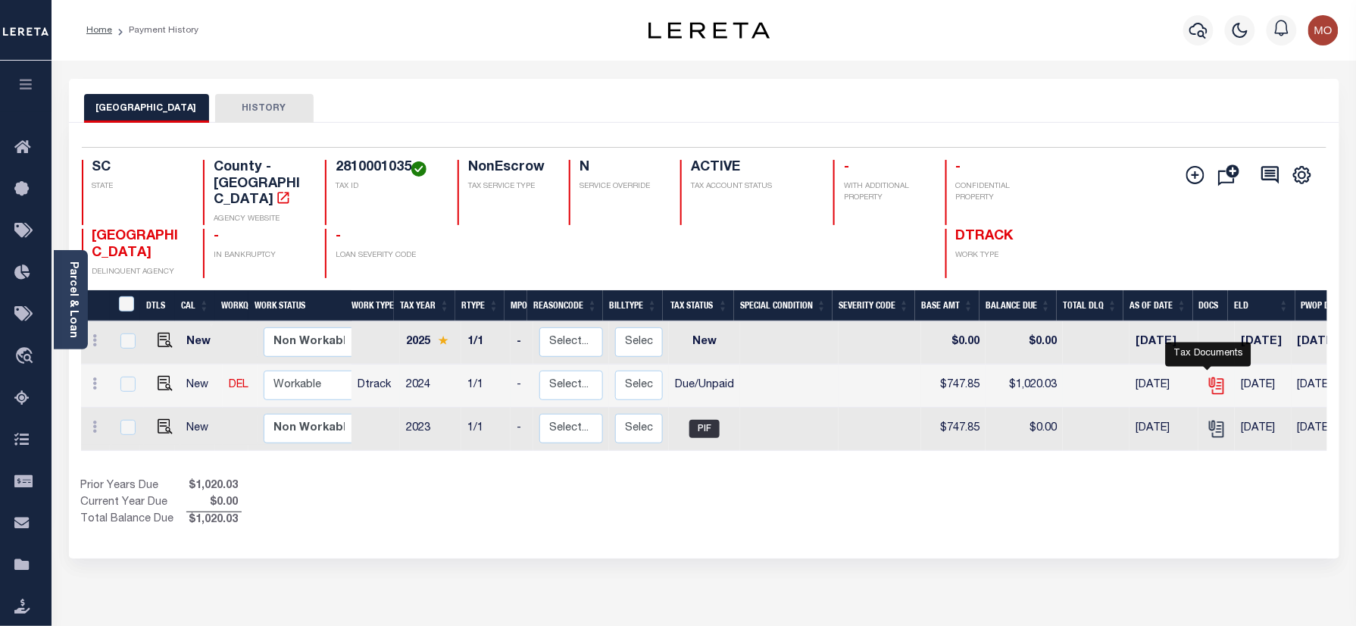
click at [1209, 379] on icon "" at bounding box center [1217, 386] width 20 height 20
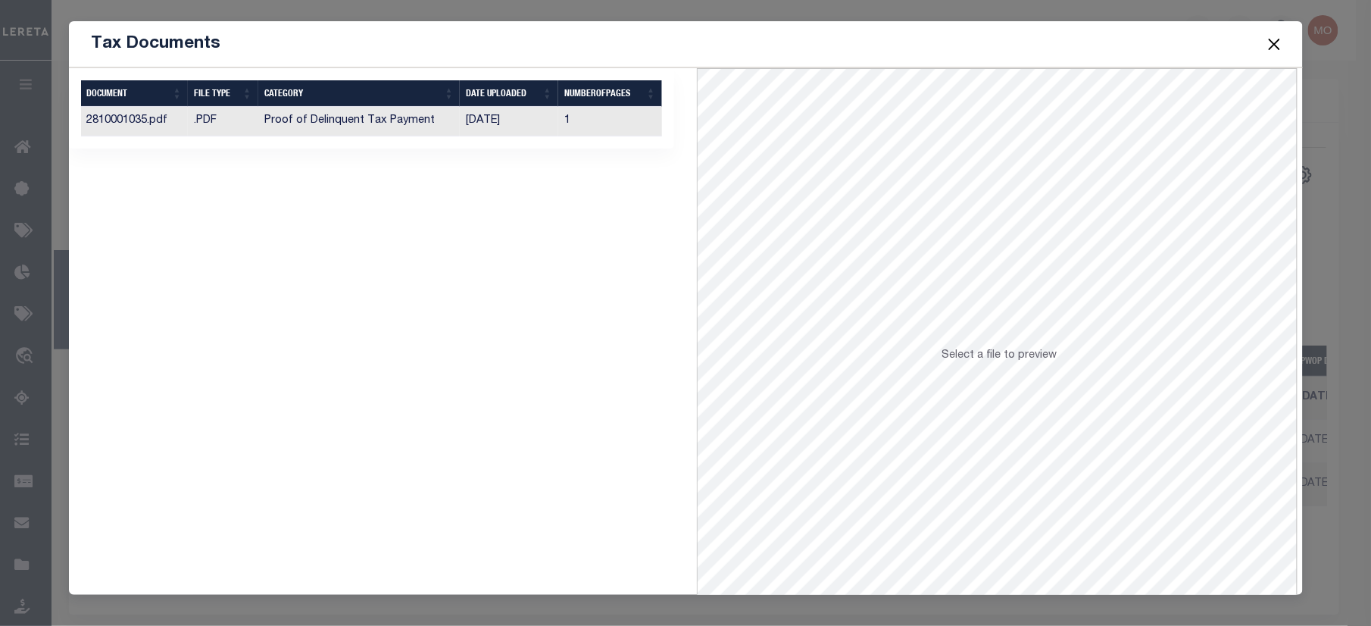
click at [1268, 42] on button "Close" at bounding box center [1274, 44] width 20 height 20
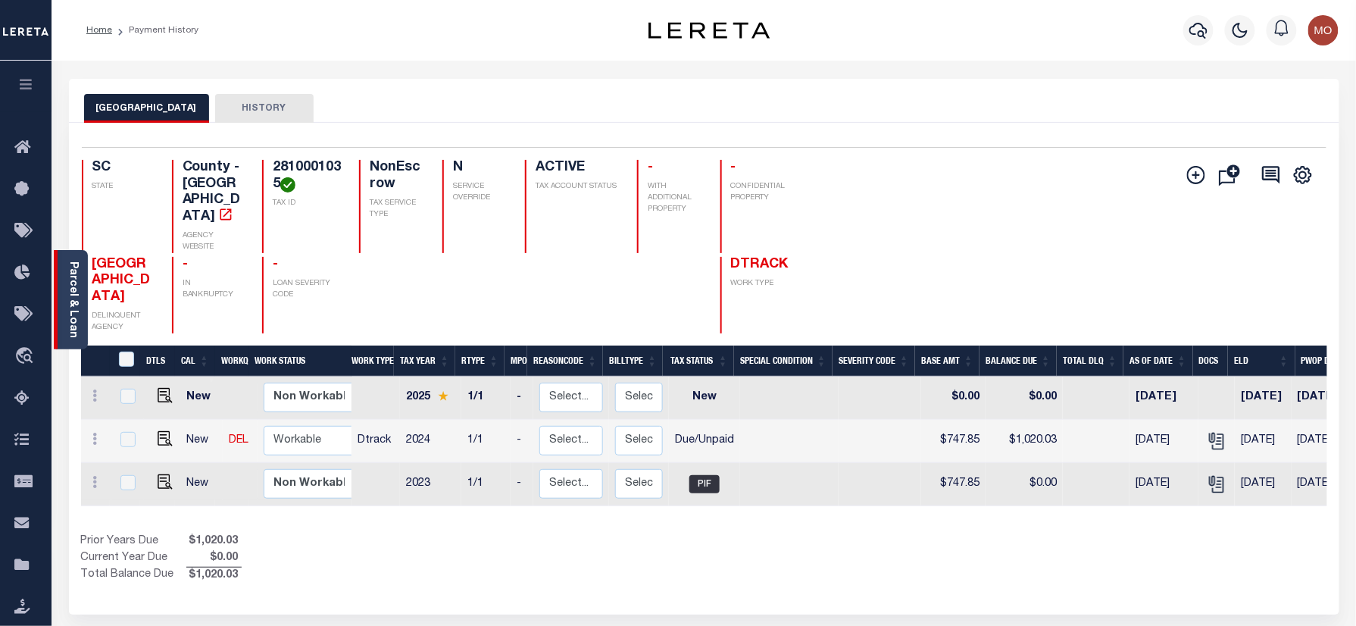
click at [80, 291] on div "Parcel & Loan" at bounding box center [71, 299] width 34 height 99
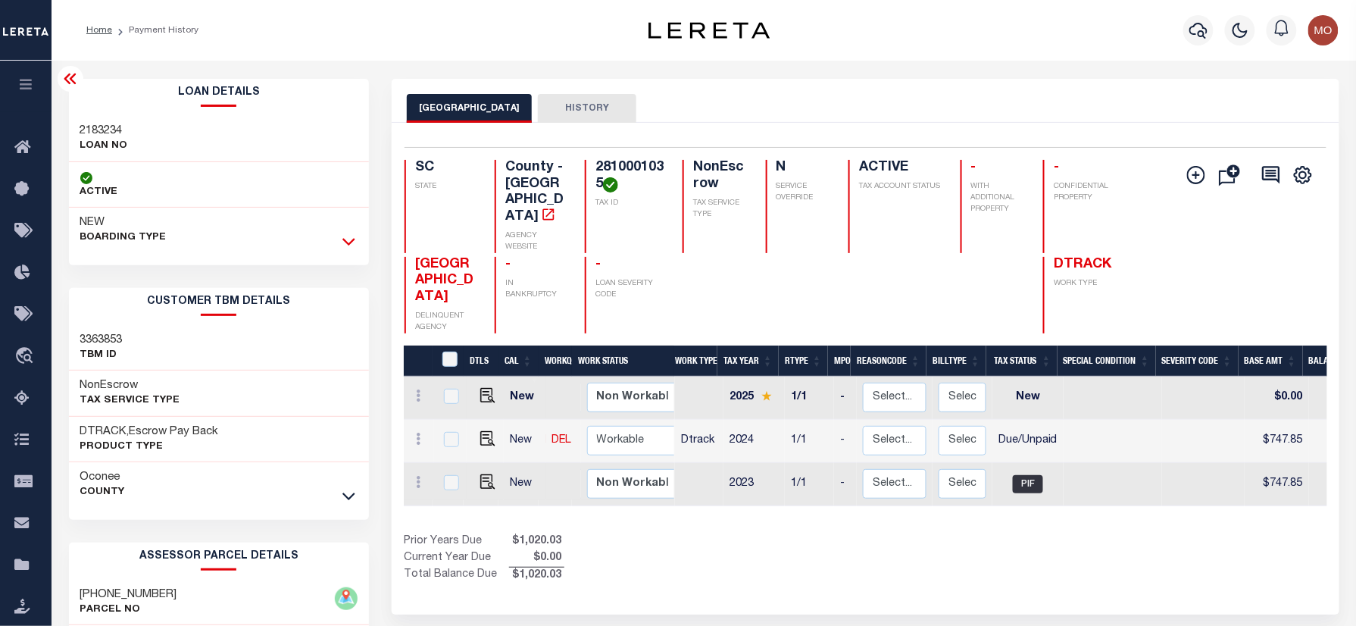
click at [345, 241] on icon at bounding box center [348, 241] width 13 height 16
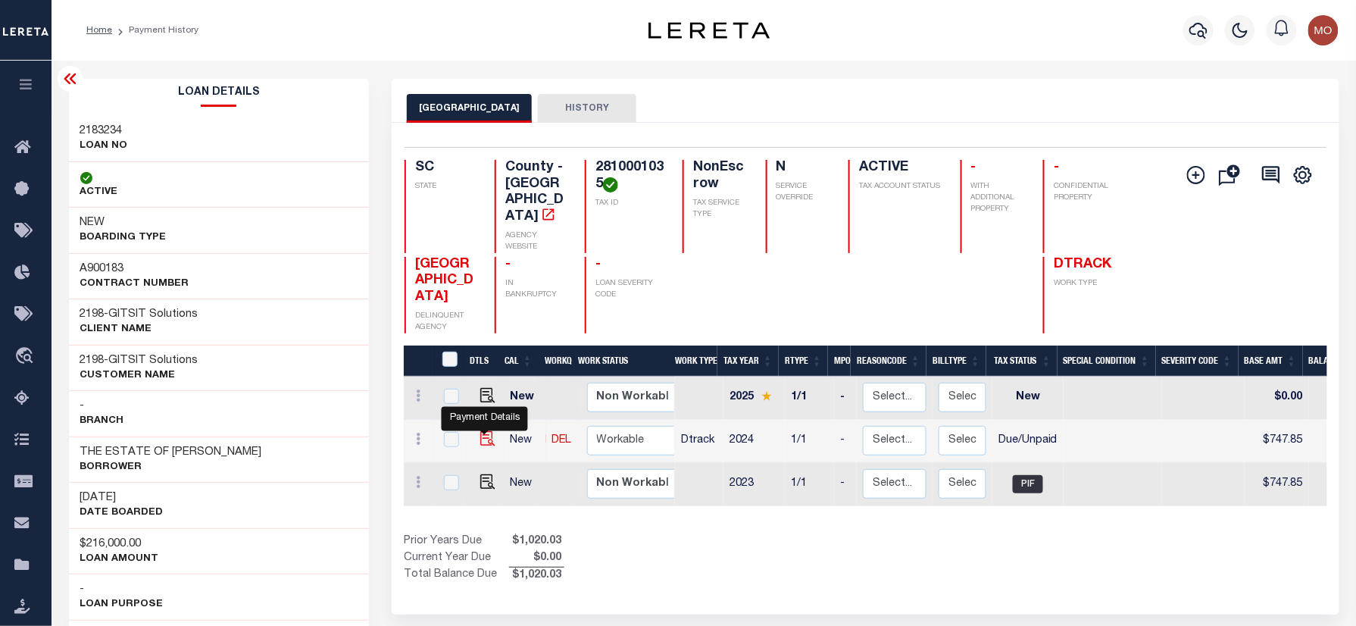
click at [480, 439] on img "" at bounding box center [487, 438] width 15 height 15
checkbox input "true"
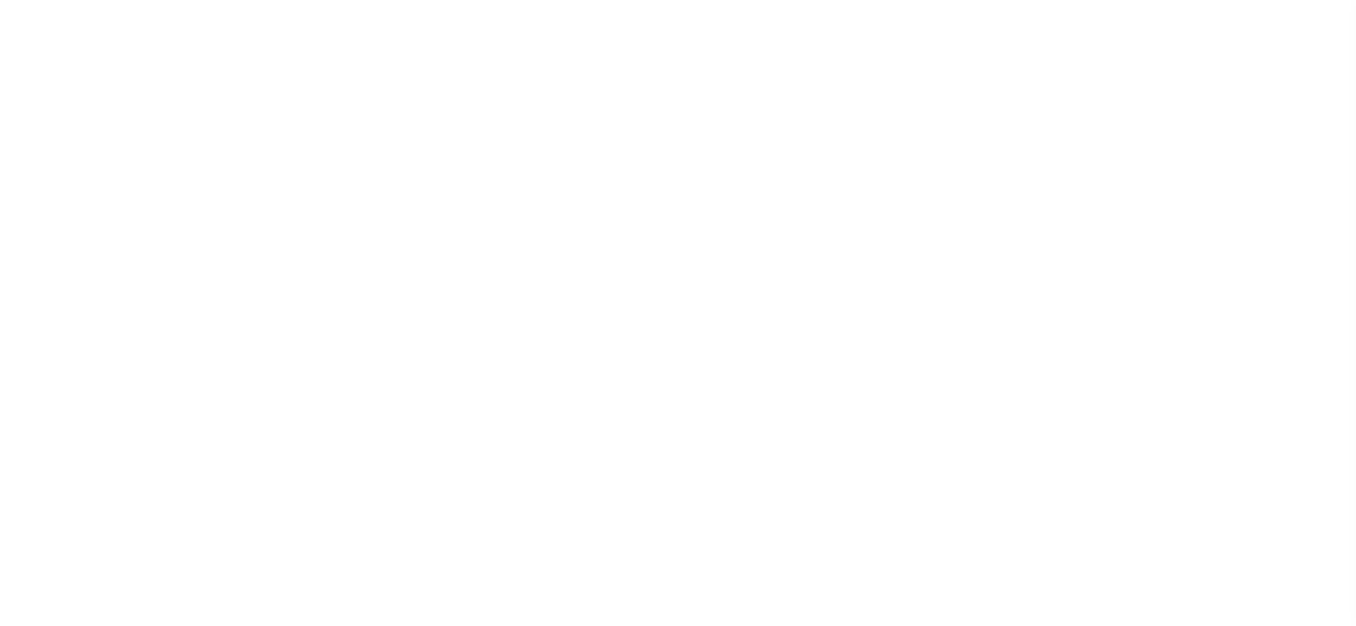
select select "DUE"
